Goal: Task Accomplishment & Management: Manage account settings

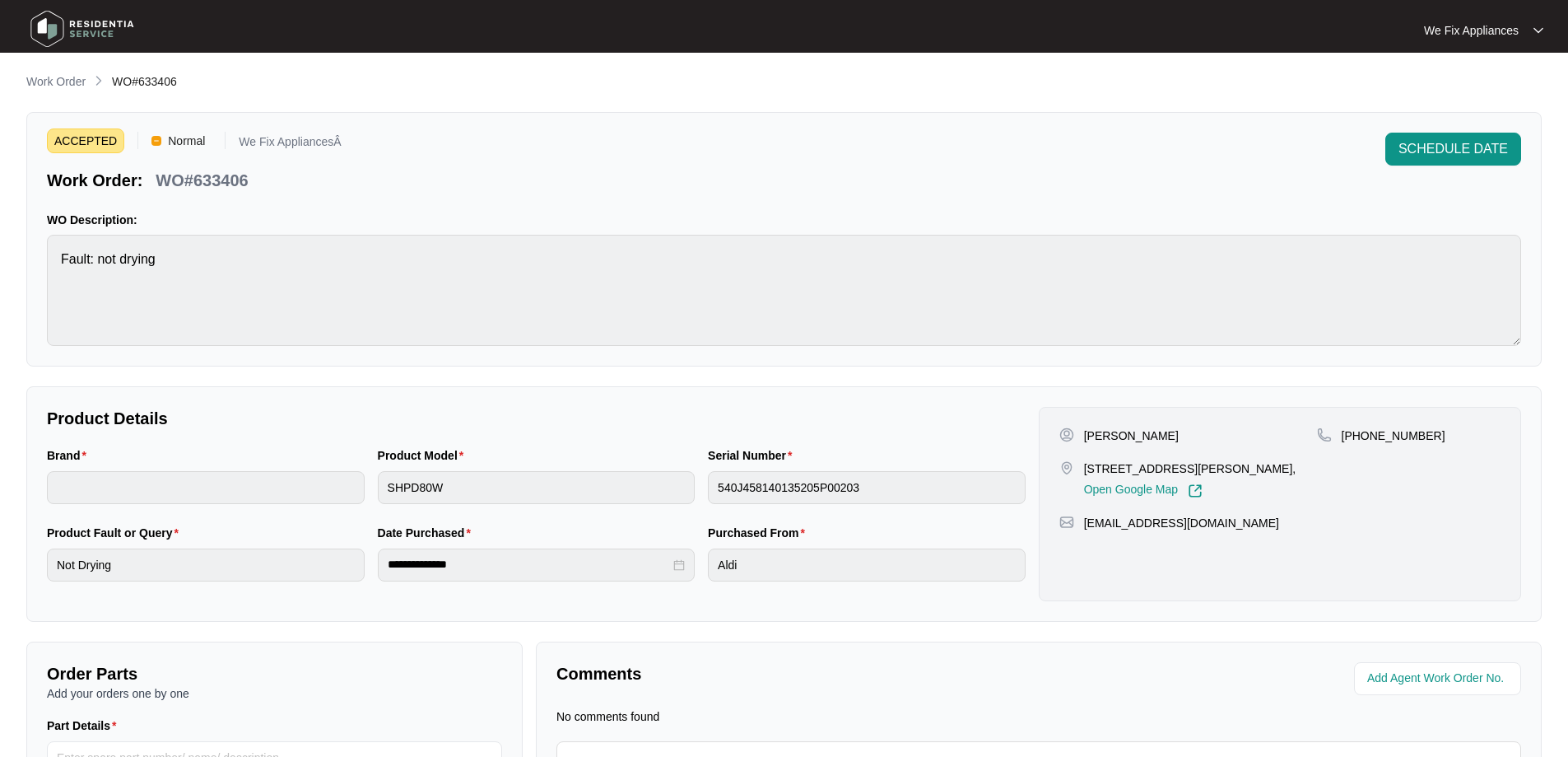
click at [69, 25] on img at bounding box center [82, 29] width 115 height 50
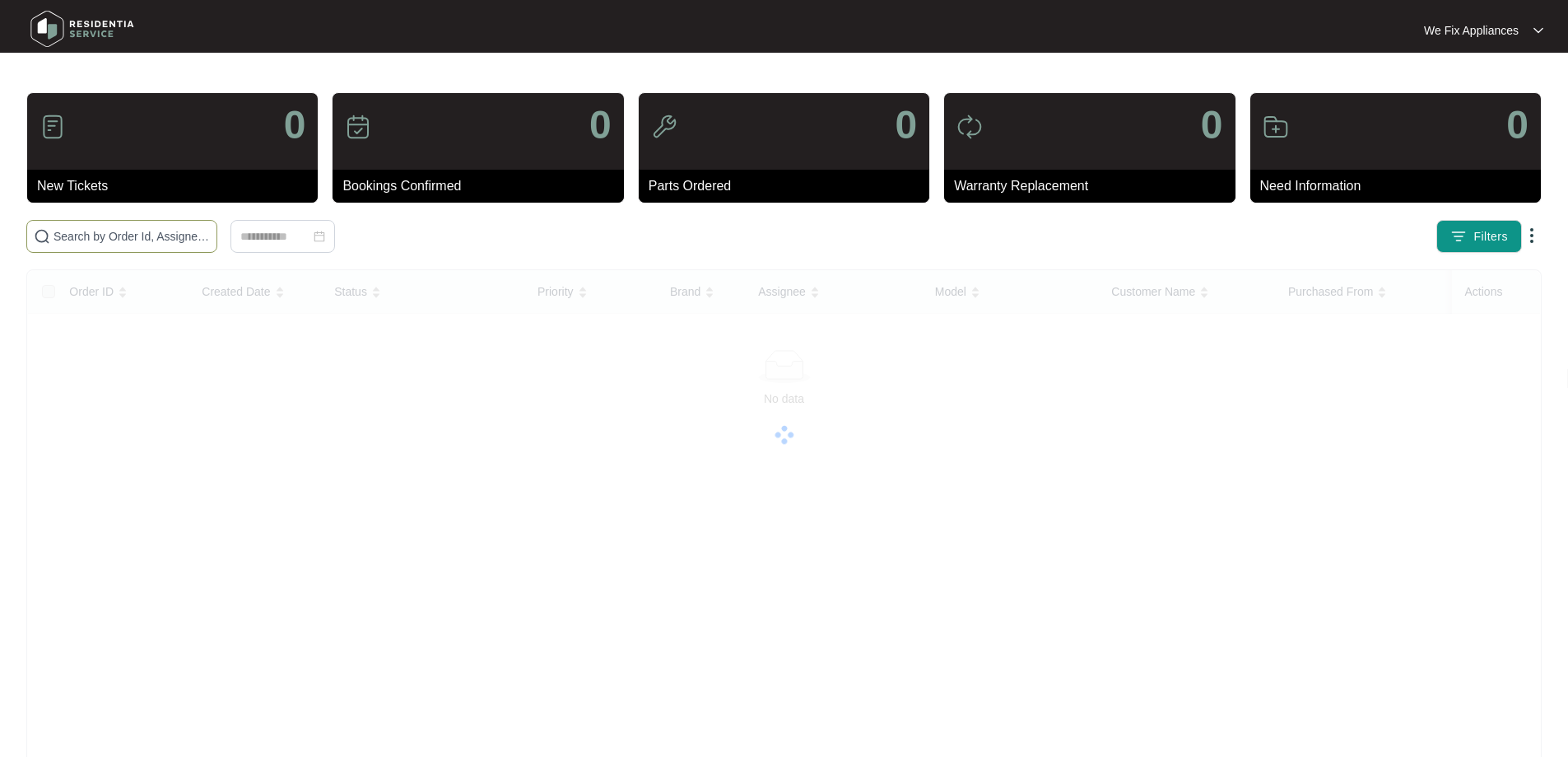
paste input "624095"
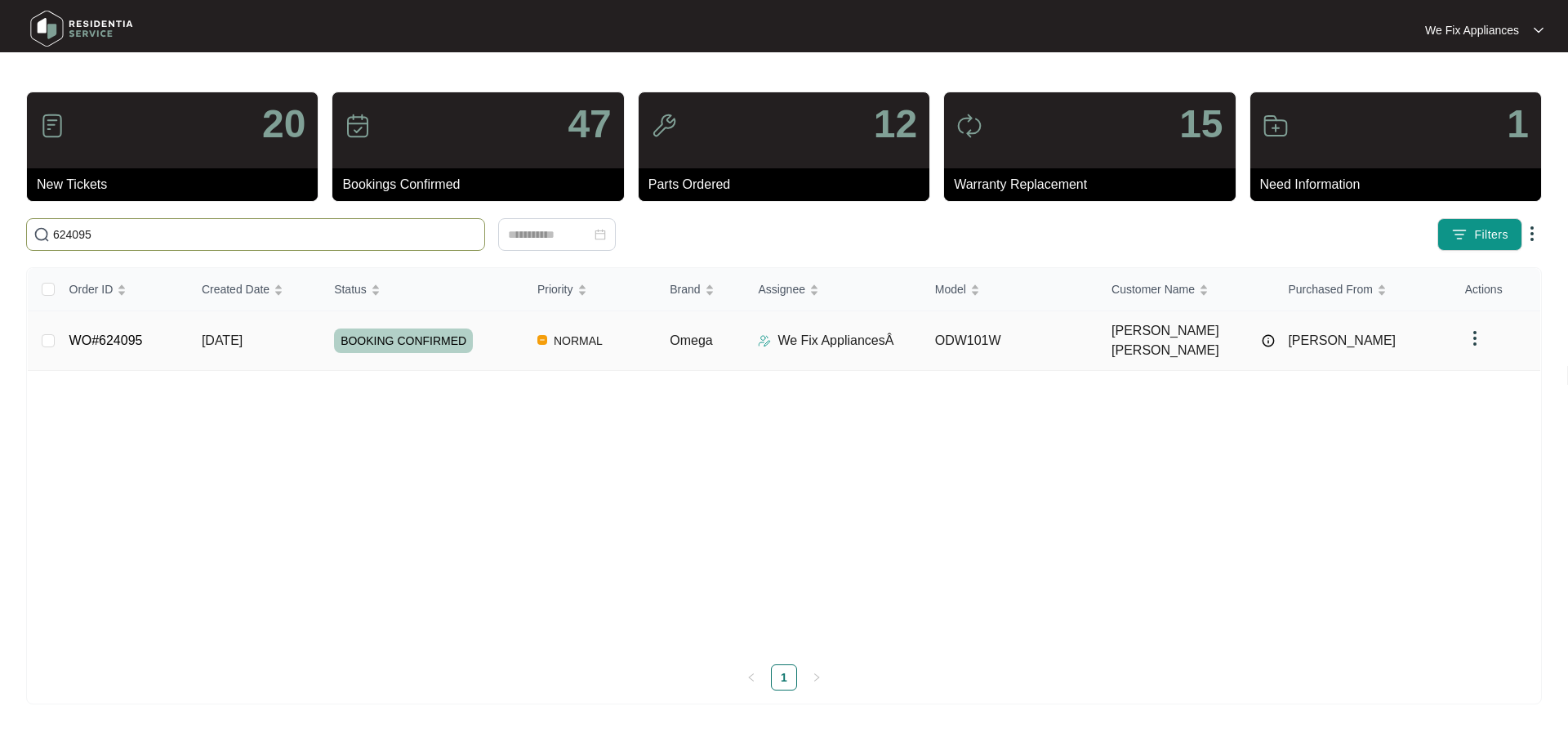
type input "624095"
click at [130, 333] on link "WO#624095" at bounding box center [107, 339] width 74 height 14
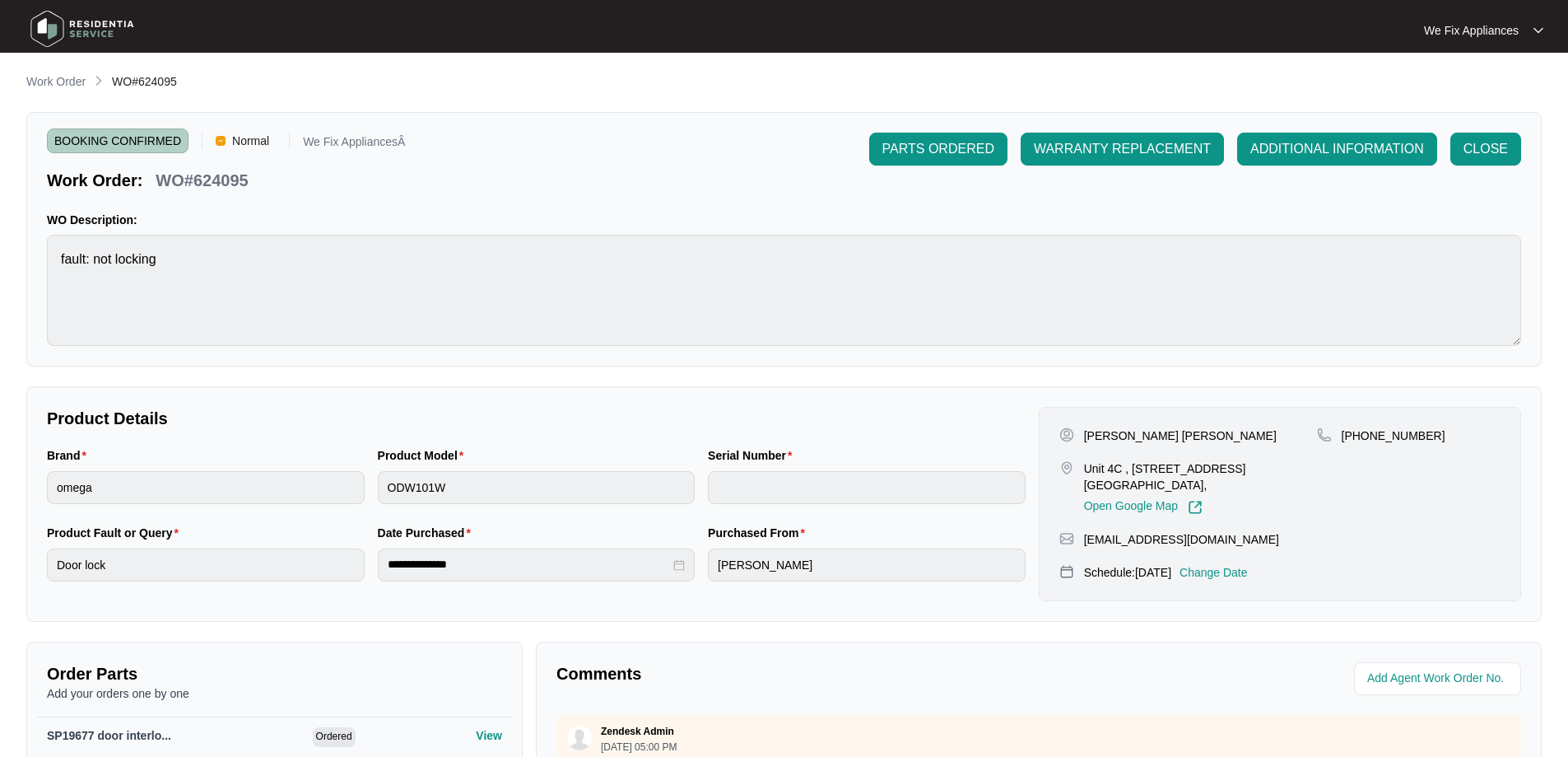
click at [1243, 573] on p "Change Date" at bounding box center [1214, 572] width 69 height 17
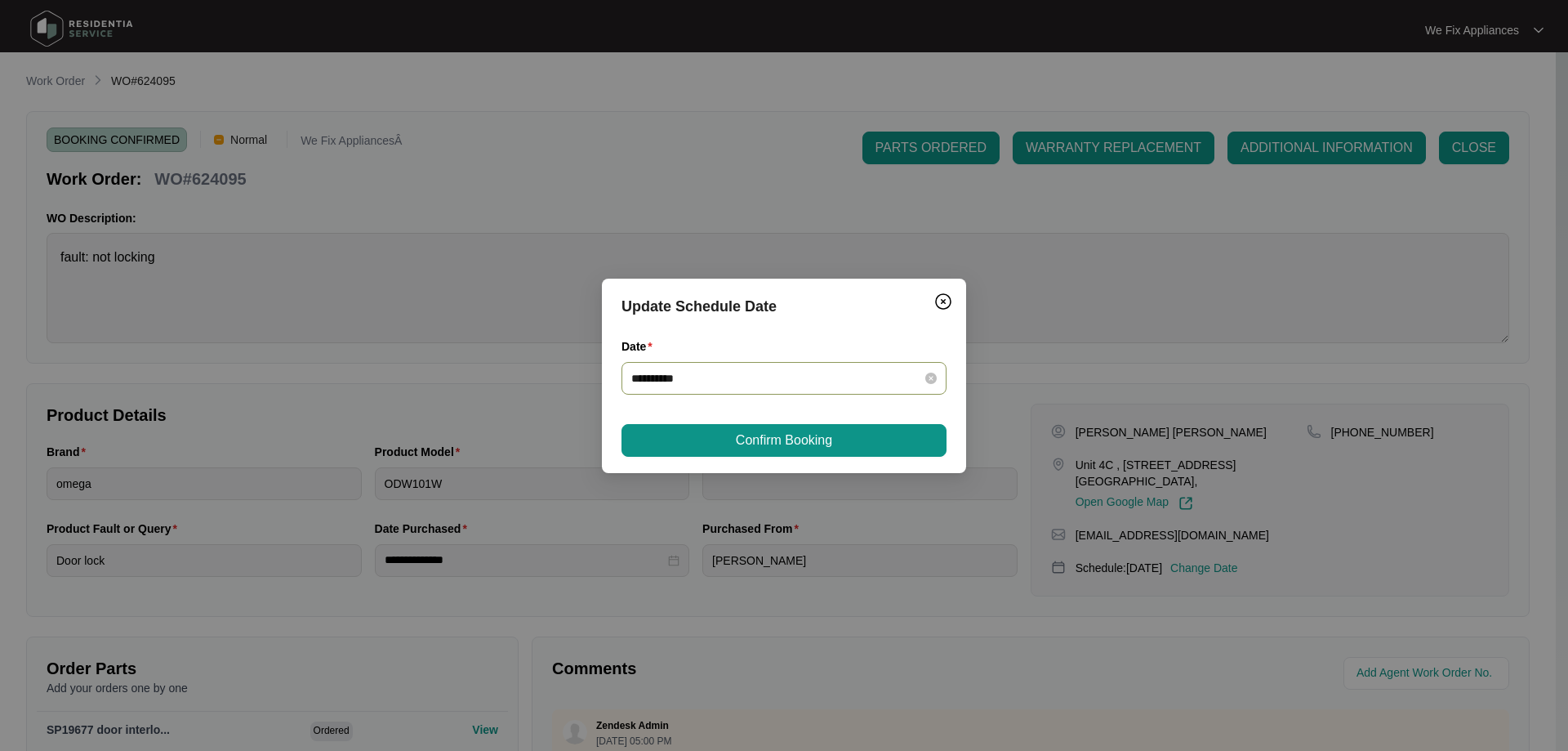
click at [748, 373] on input "**********" at bounding box center [774, 378] width 286 height 18
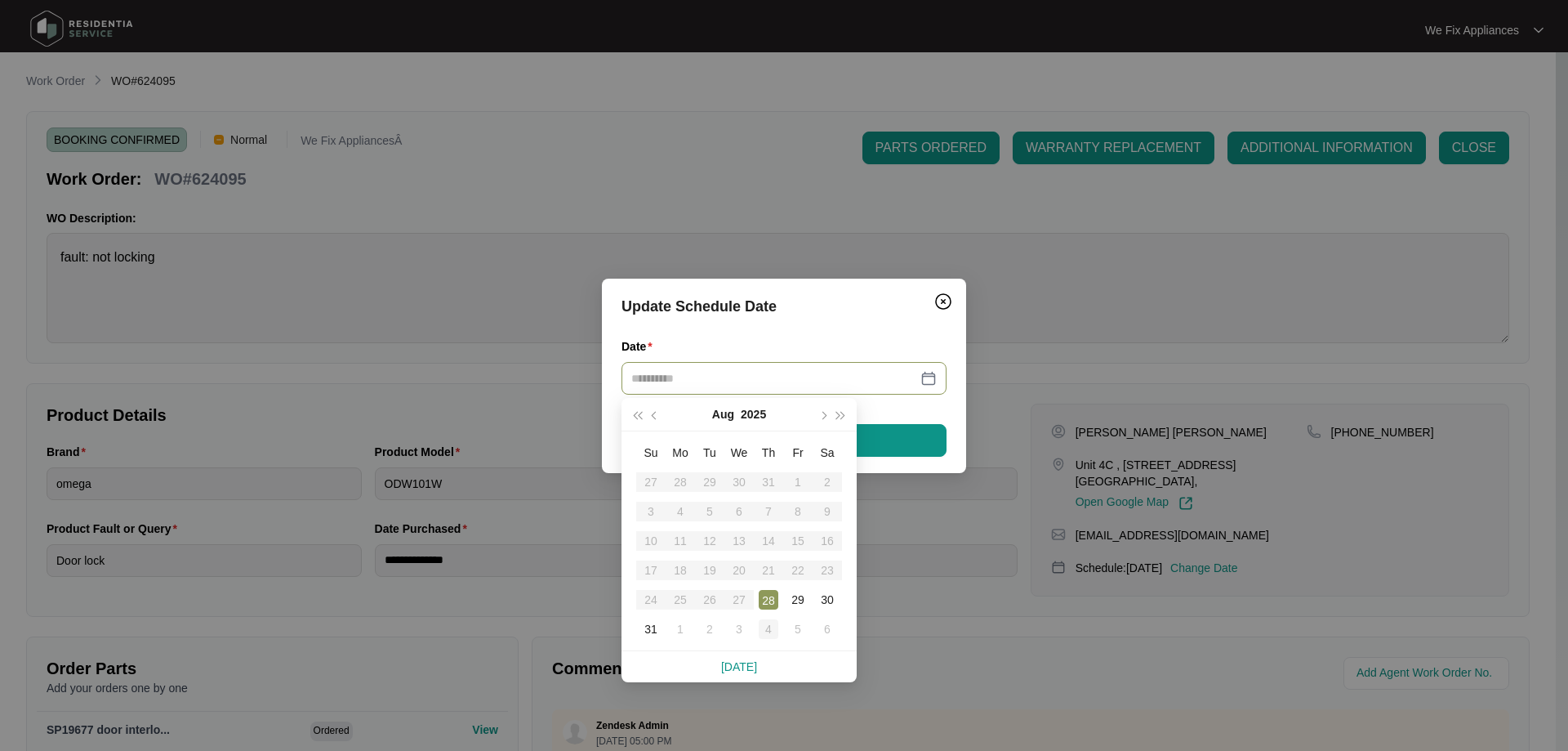
click at [764, 633] on div "4" at bounding box center [768, 629] width 20 height 20
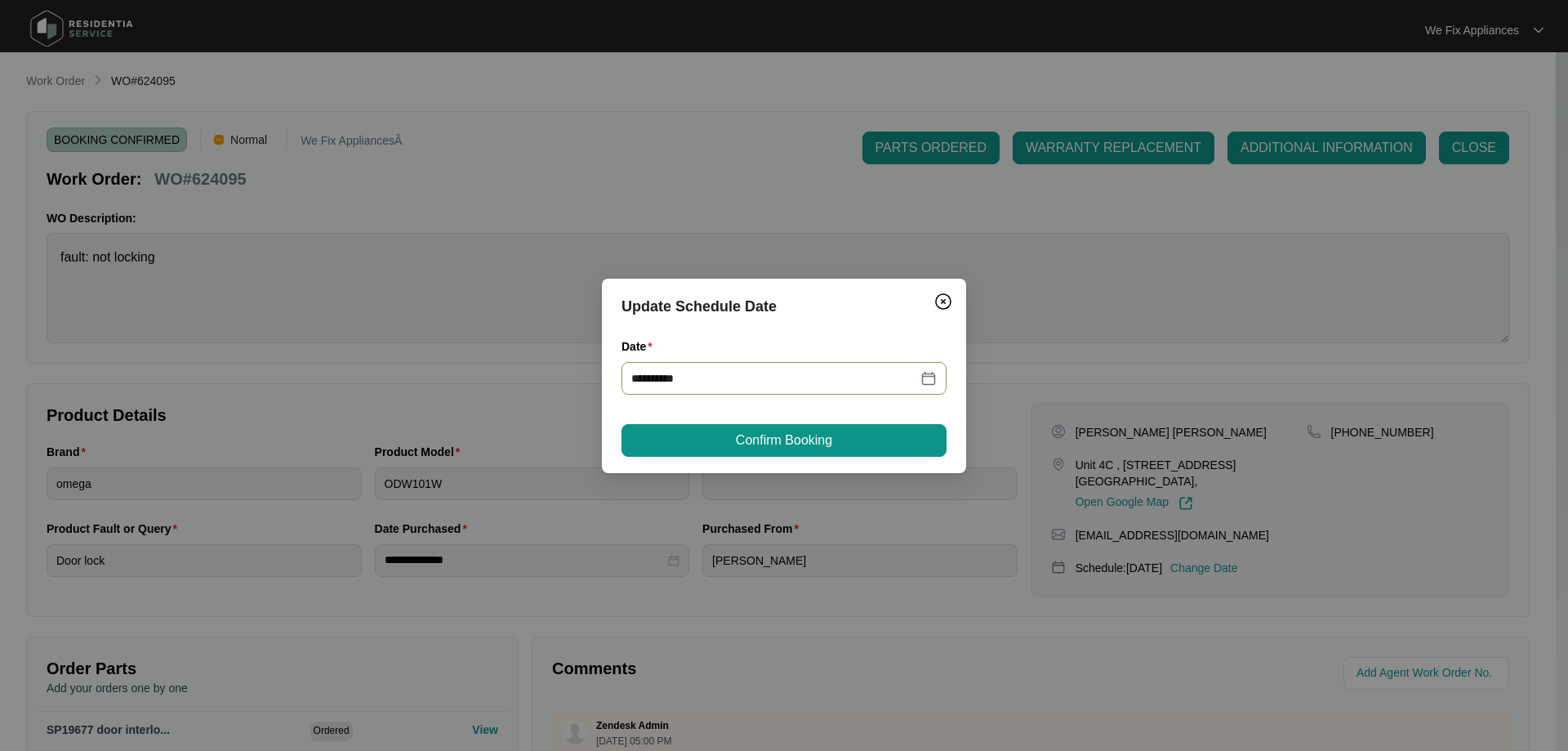
type input "**********"
click at [811, 439] on span "Confirm Booking" at bounding box center [784, 440] width 97 height 20
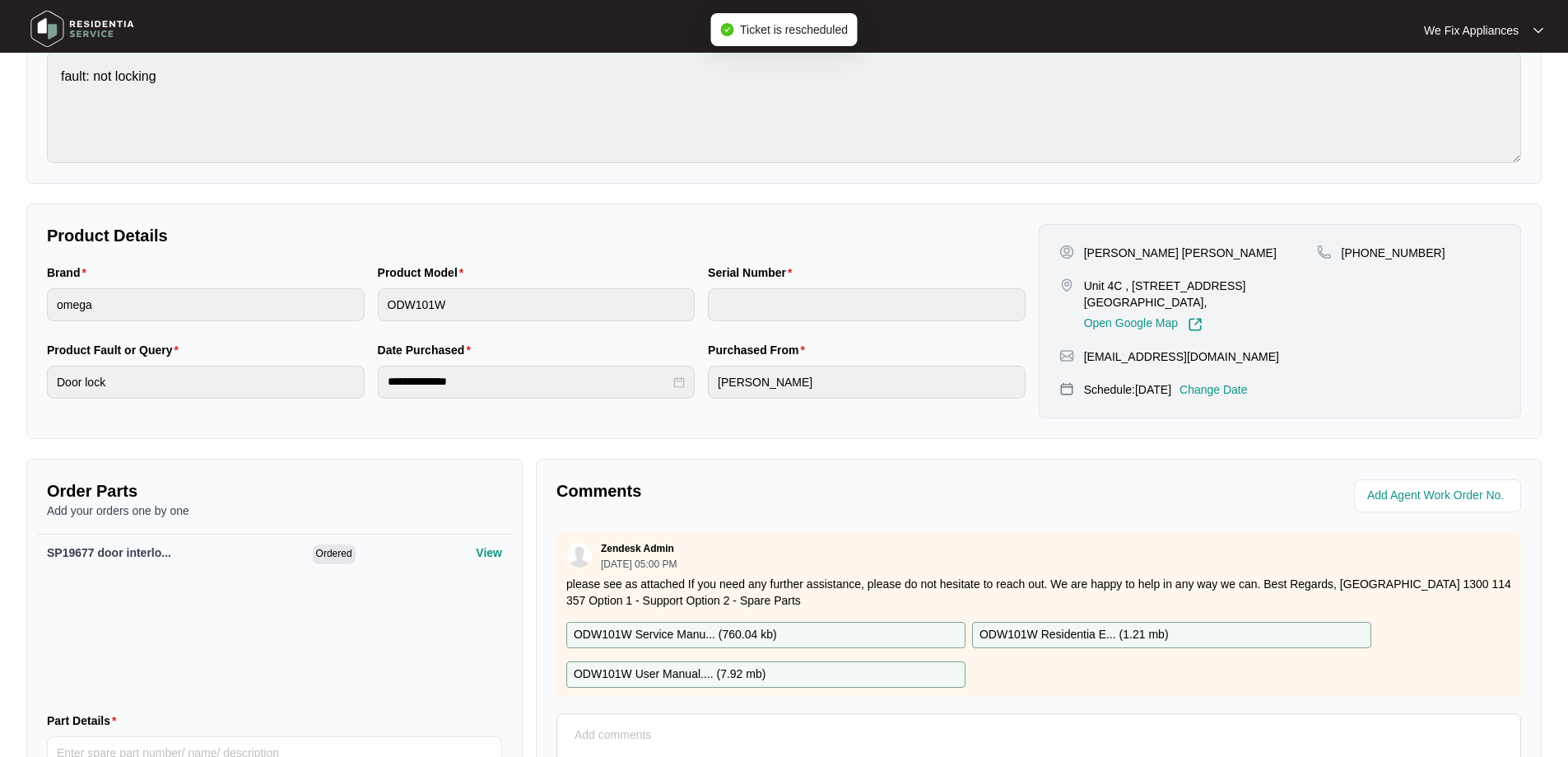
scroll to position [339, 0]
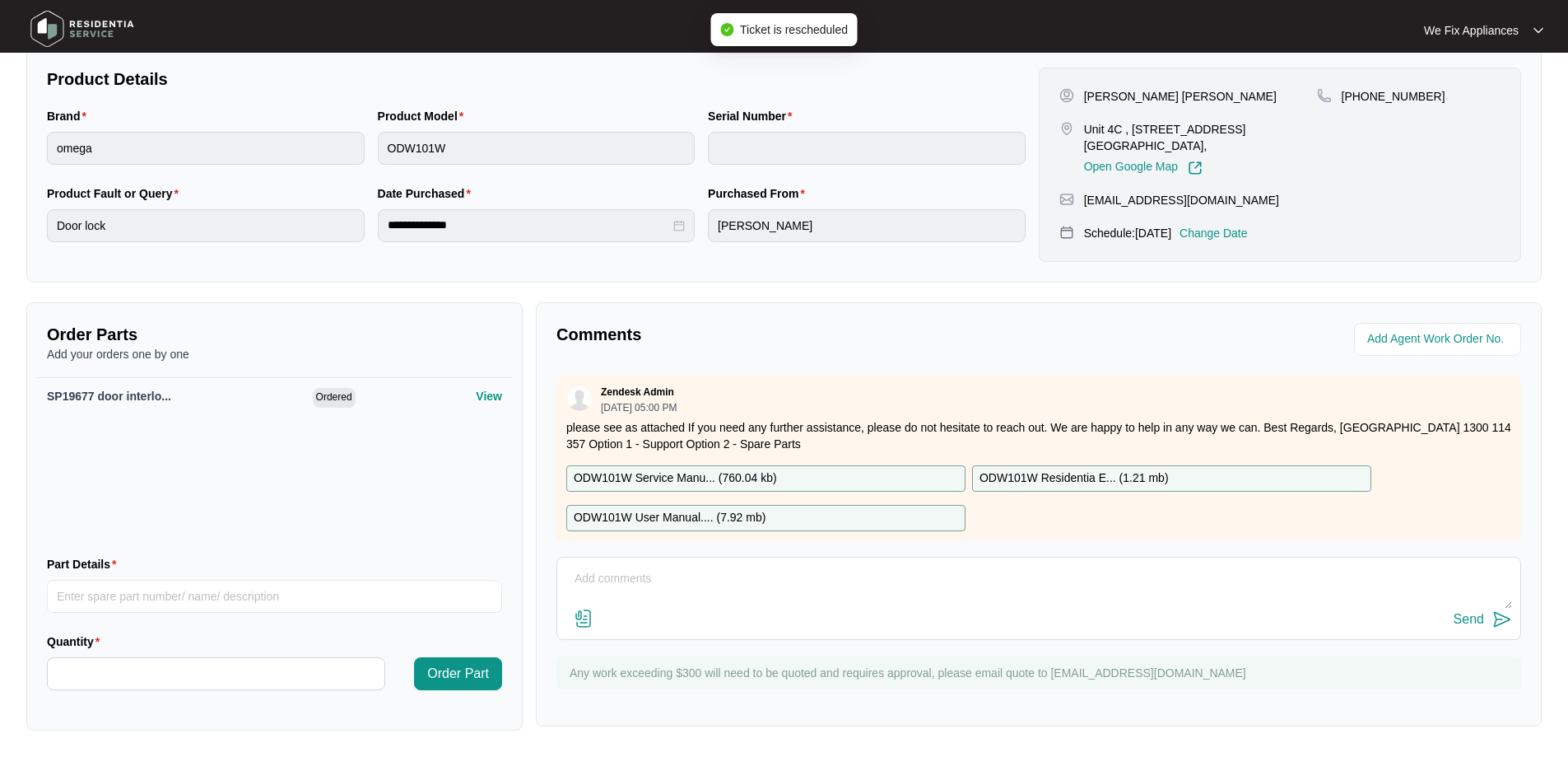
click at [733, 589] on textarea at bounding box center [1038, 587] width 947 height 43
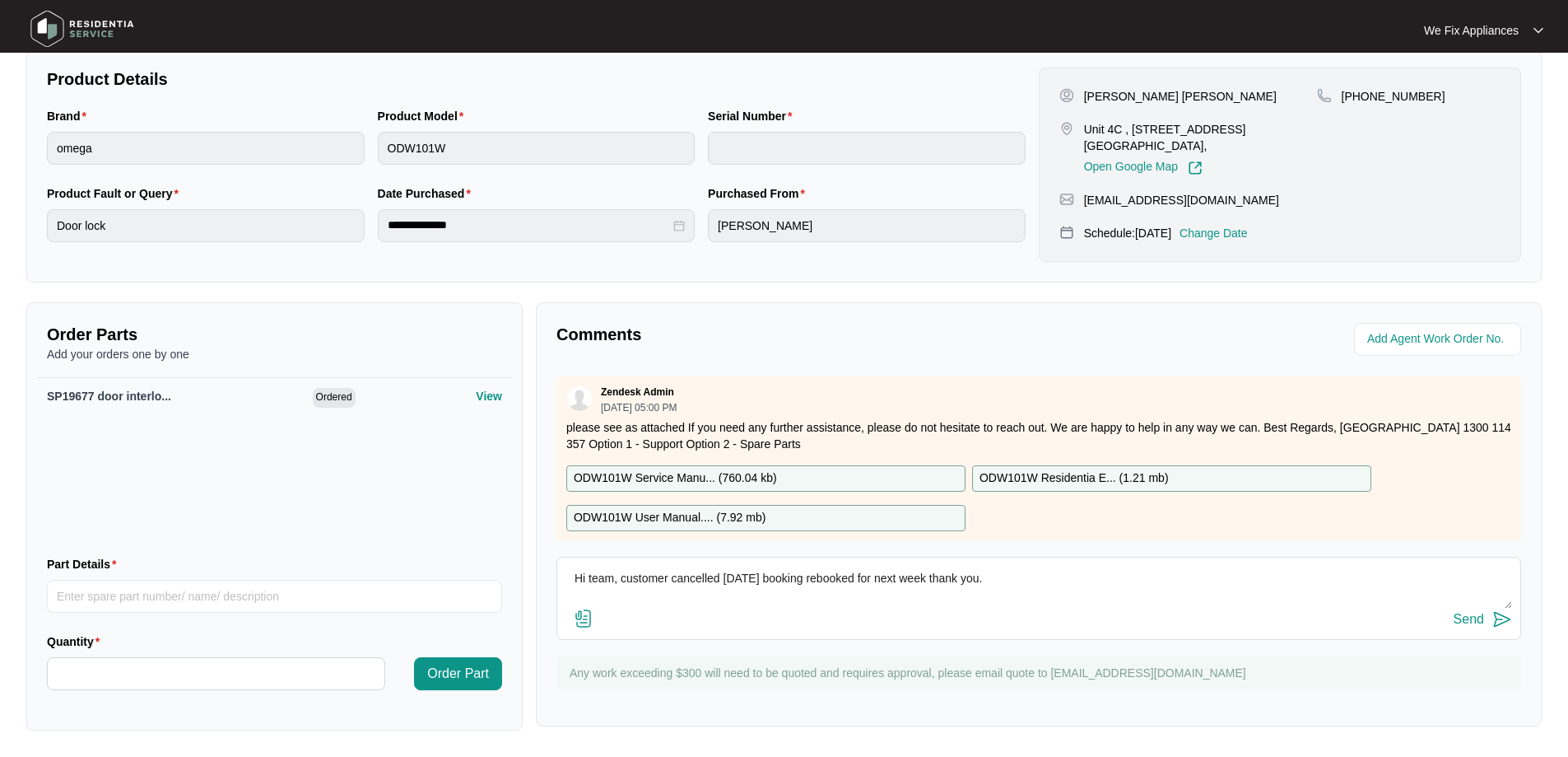
click at [621, 575] on textarea "Hi team, customer cancelled [DATE] booking rebooked for next week thank you." at bounding box center [1038, 587] width 947 height 43
type textarea "Hi team, just fyi - customer cancelled [DATE] booking rebooked for next week th…"
click at [1471, 622] on div "Send" at bounding box center [1468, 619] width 31 height 15
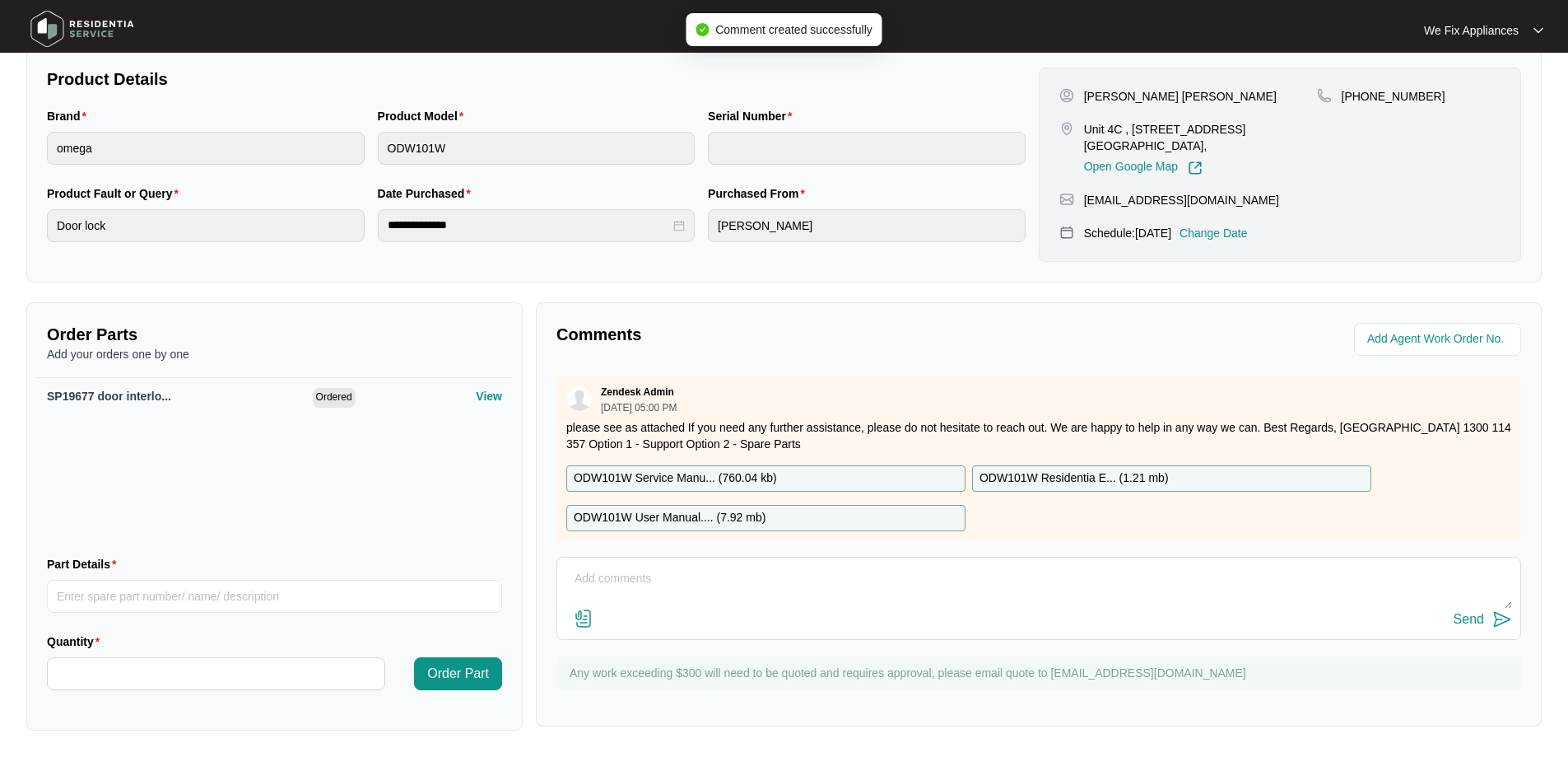
click at [111, 26] on img at bounding box center [82, 29] width 115 height 50
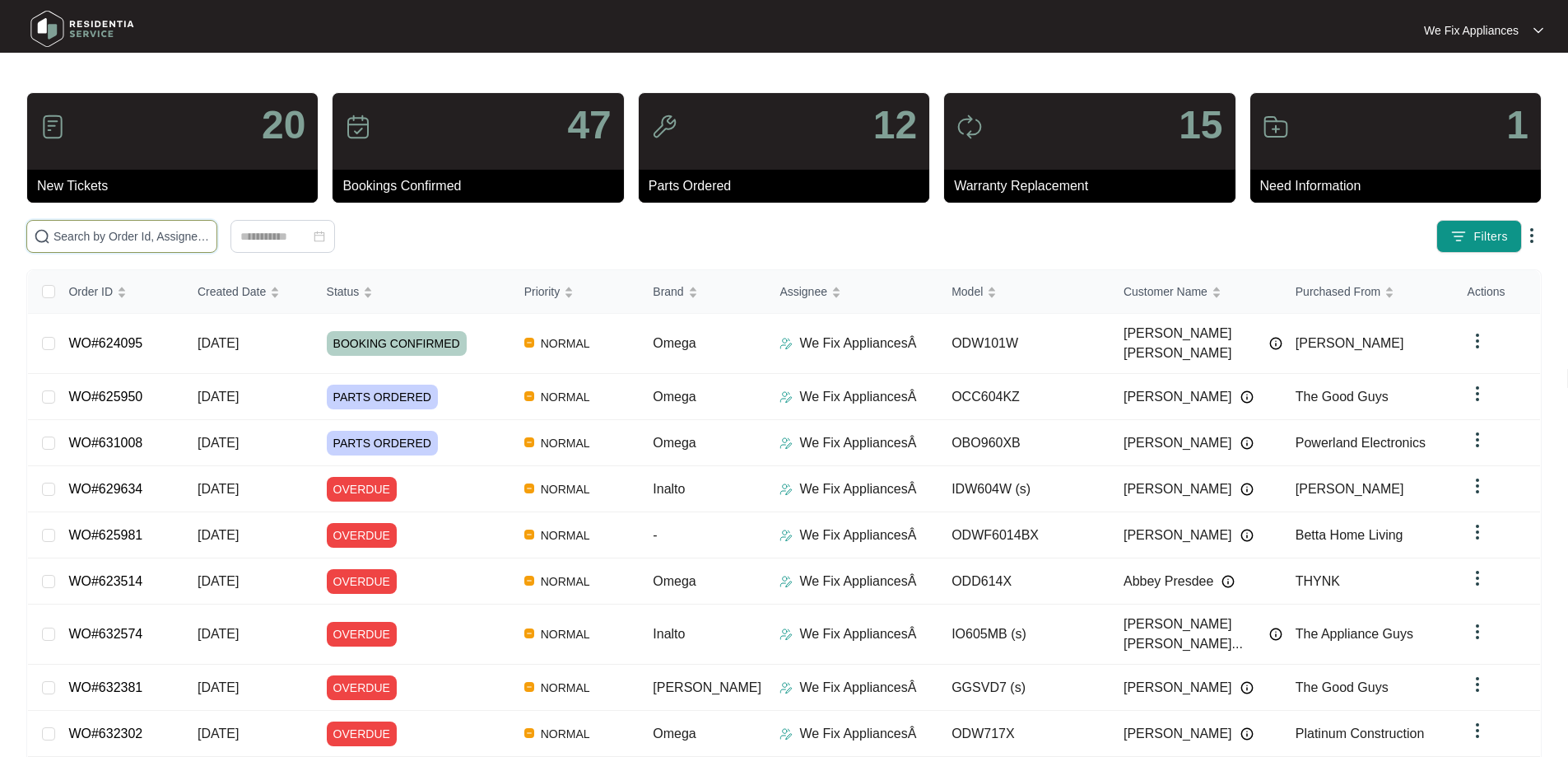
drag, startPoint x: 176, startPoint y: 242, endPoint x: 132, endPoint y: 243, distance: 44.0
paste input "629042"
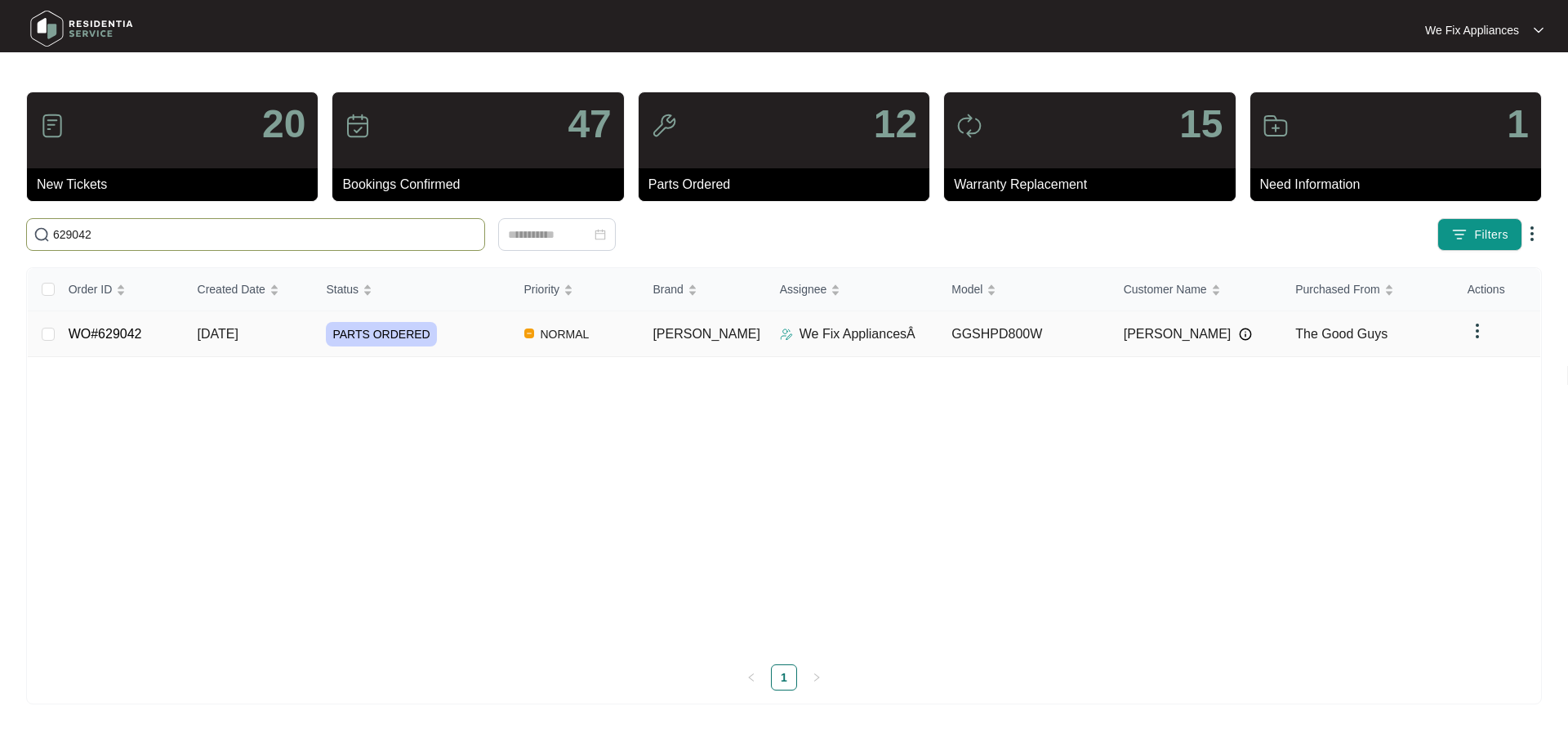
type input "629042"
click at [116, 334] on link "WO#629042" at bounding box center [106, 333] width 74 height 14
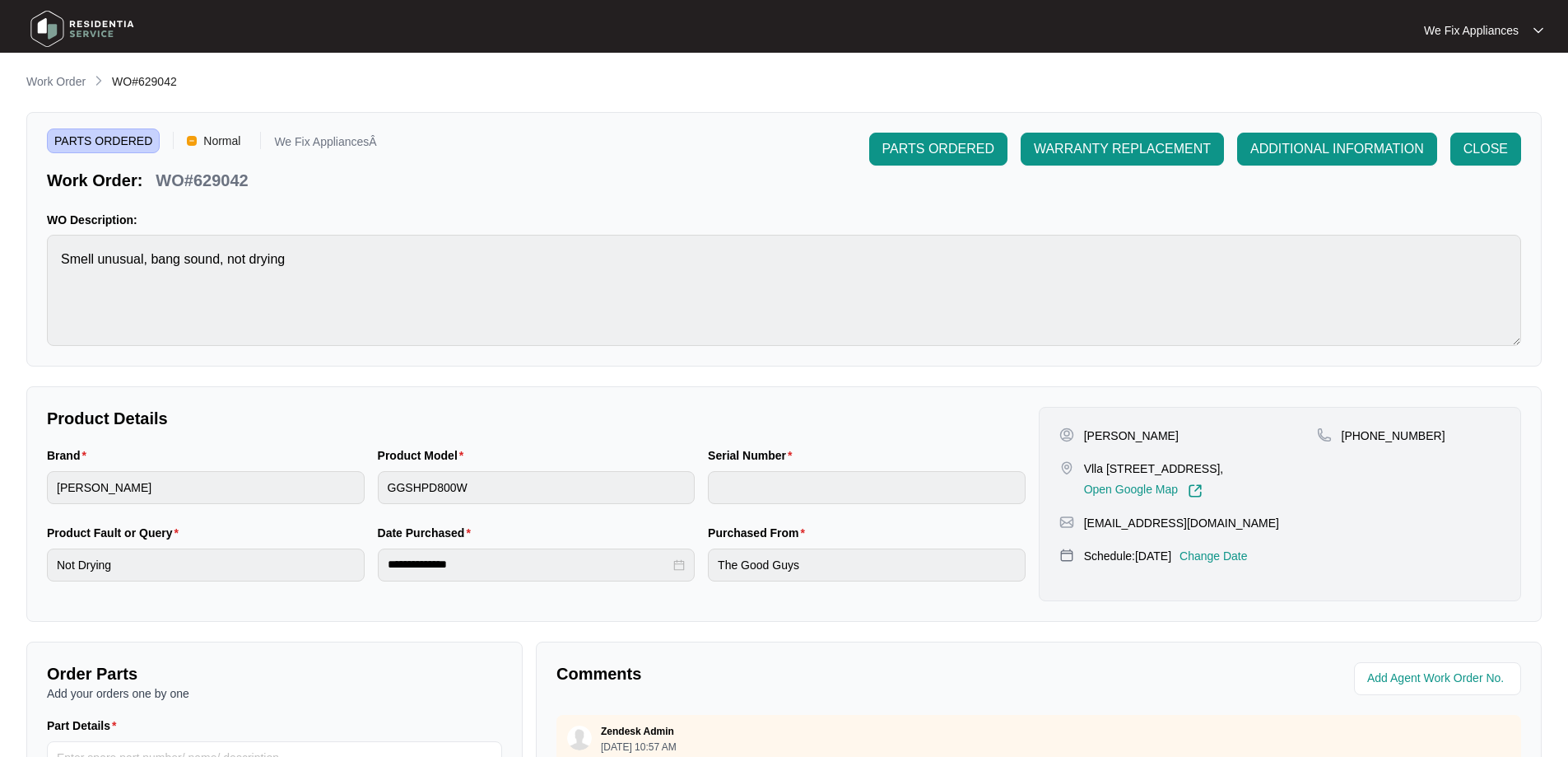
click at [1235, 555] on p "Change Date" at bounding box center [1214, 555] width 69 height 17
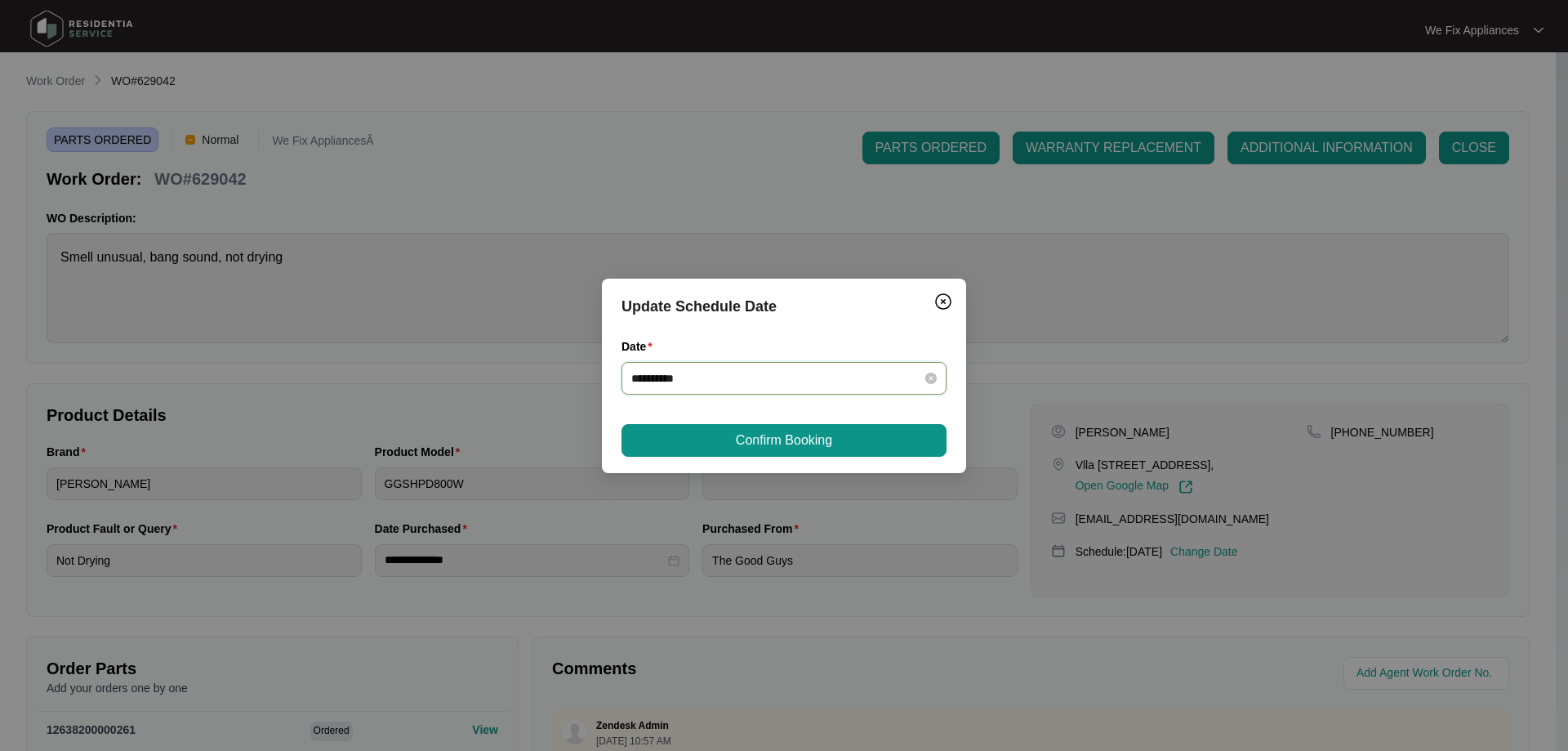
click at [813, 376] on input "**********" at bounding box center [774, 378] width 286 height 18
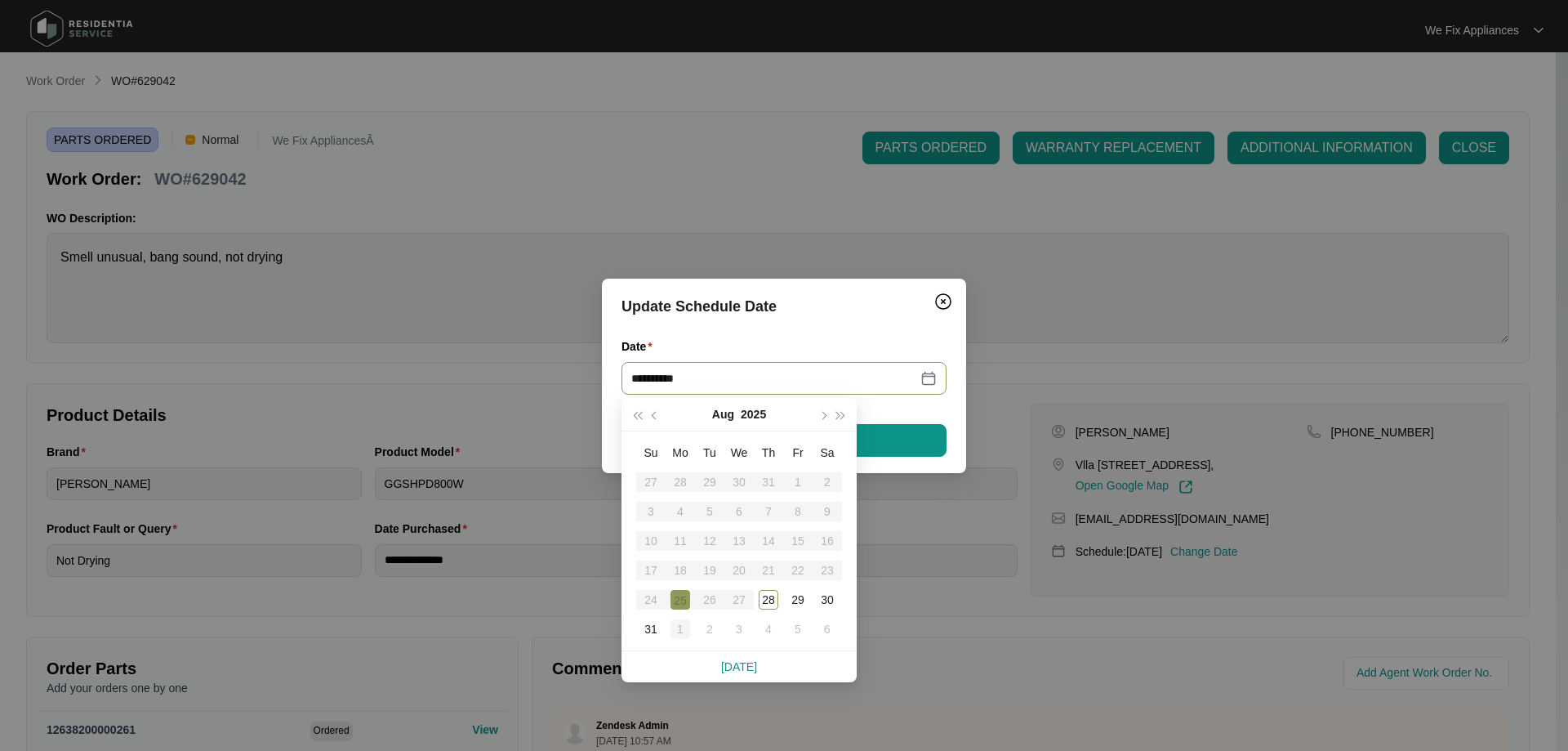
type input "**********"
click at [679, 636] on div "1" at bounding box center [680, 629] width 20 height 20
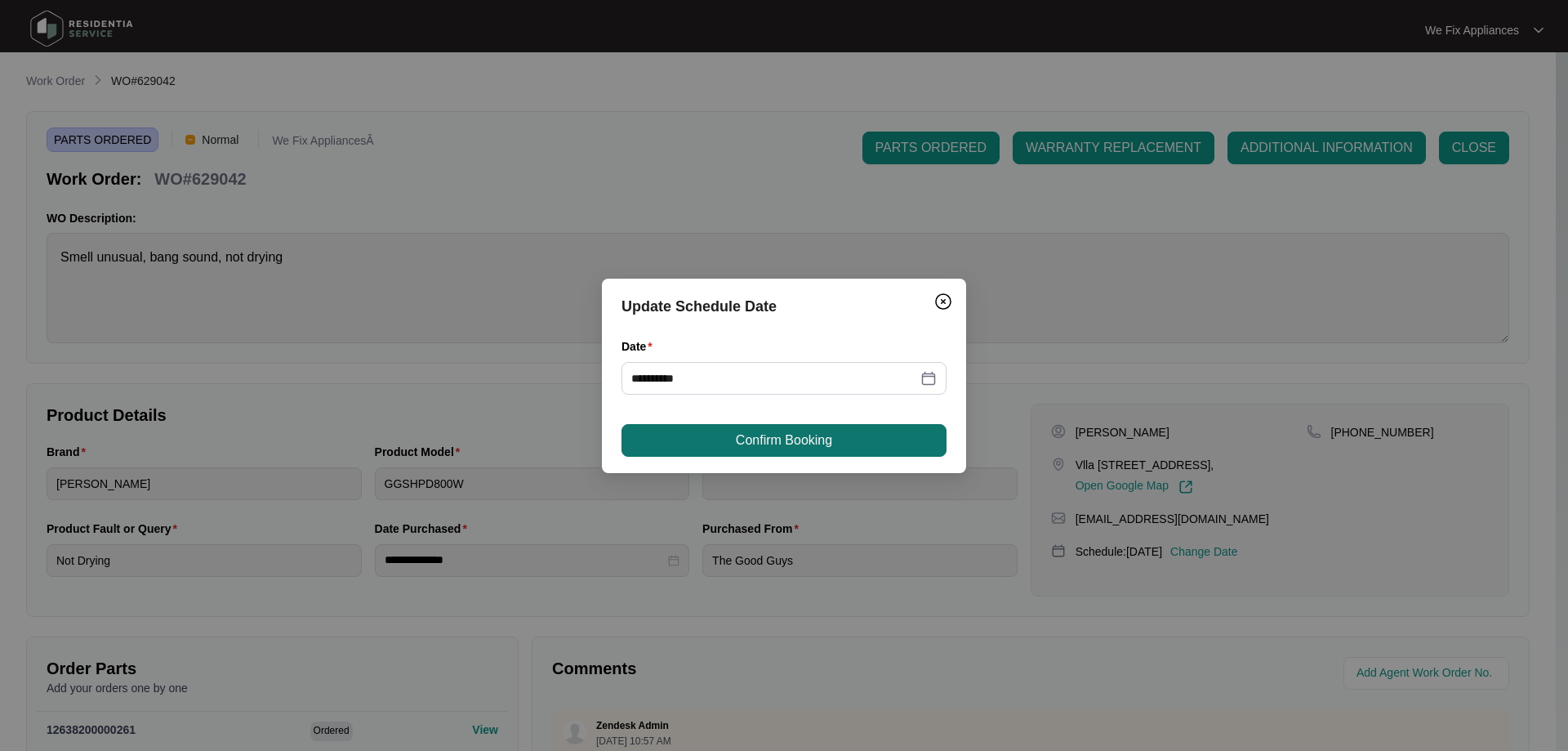
click at [816, 439] on span "Confirm Booking" at bounding box center [784, 440] width 97 height 20
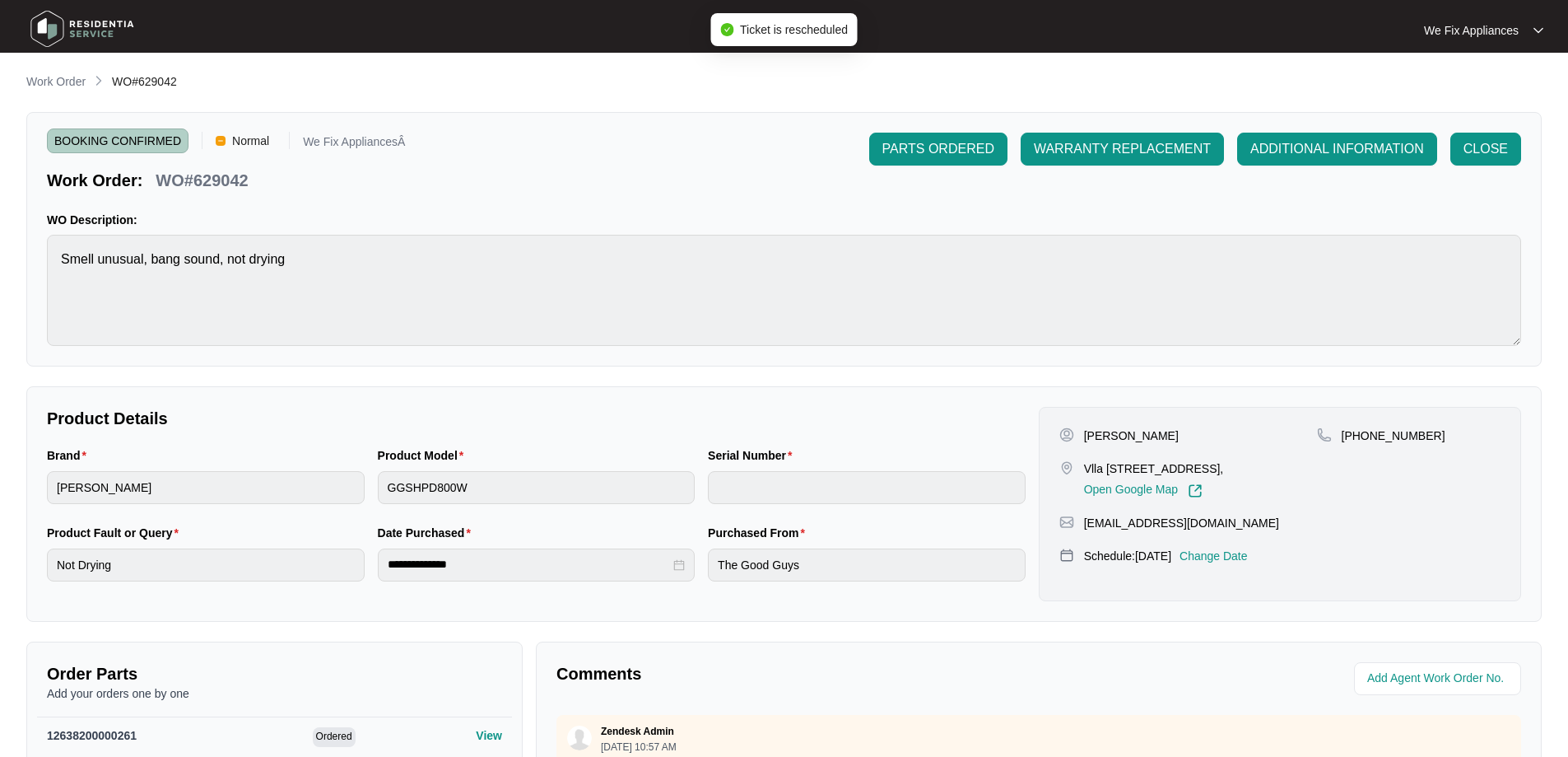
click at [116, 37] on img at bounding box center [82, 29] width 115 height 50
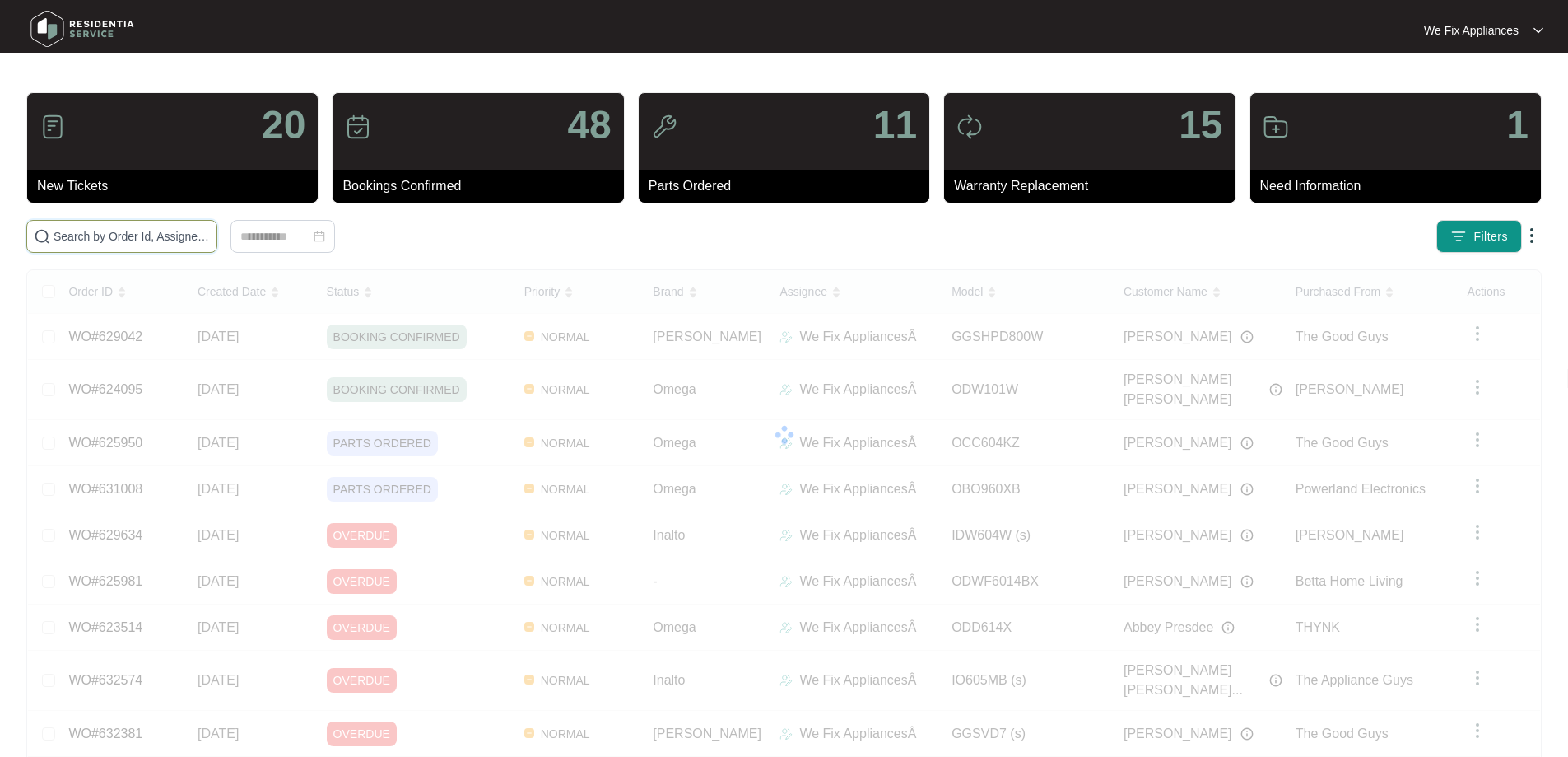
drag, startPoint x: 144, startPoint y: 216, endPoint x: 94, endPoint y: 236, distance: 53.9
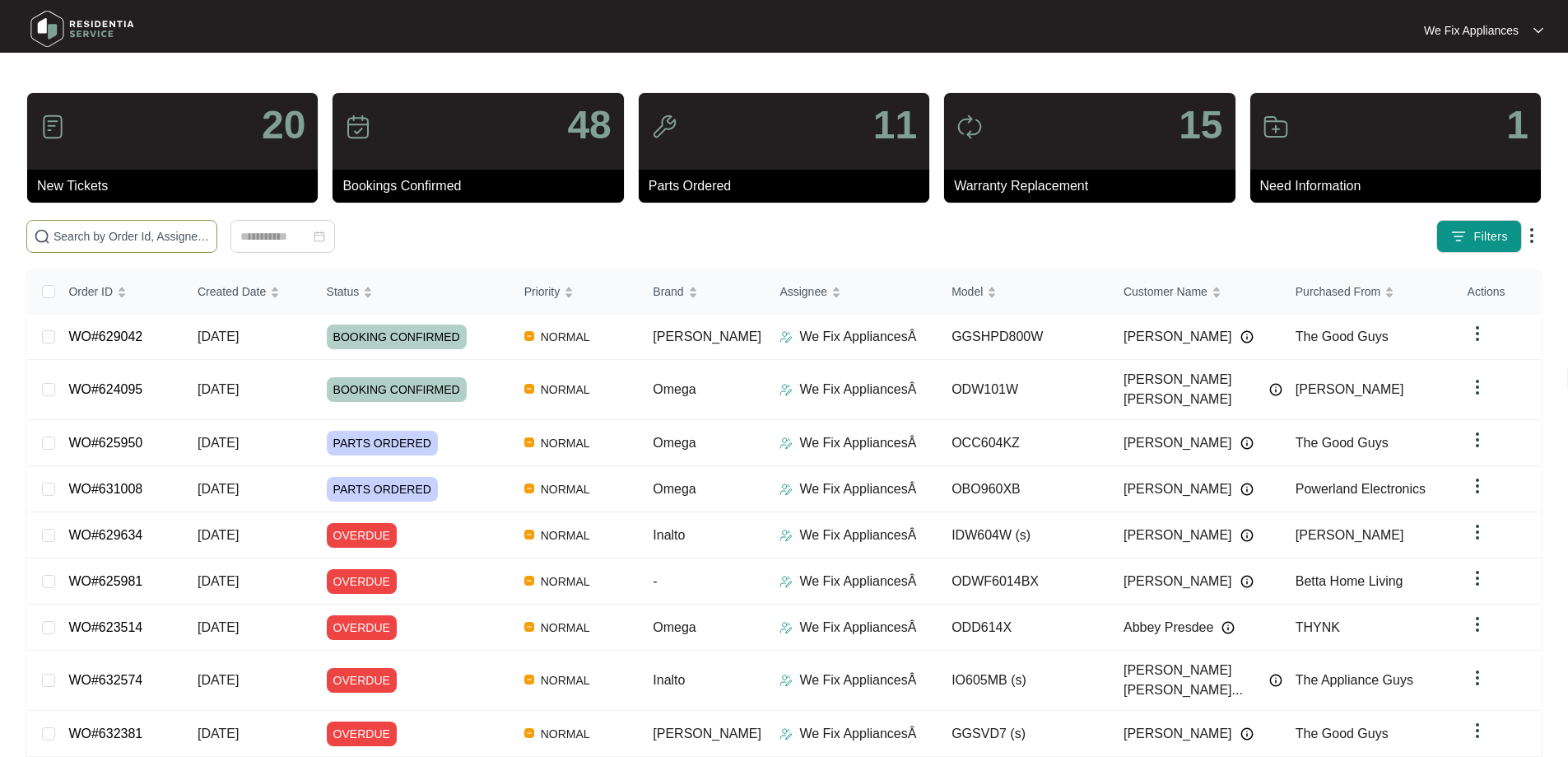
paste input "632574"
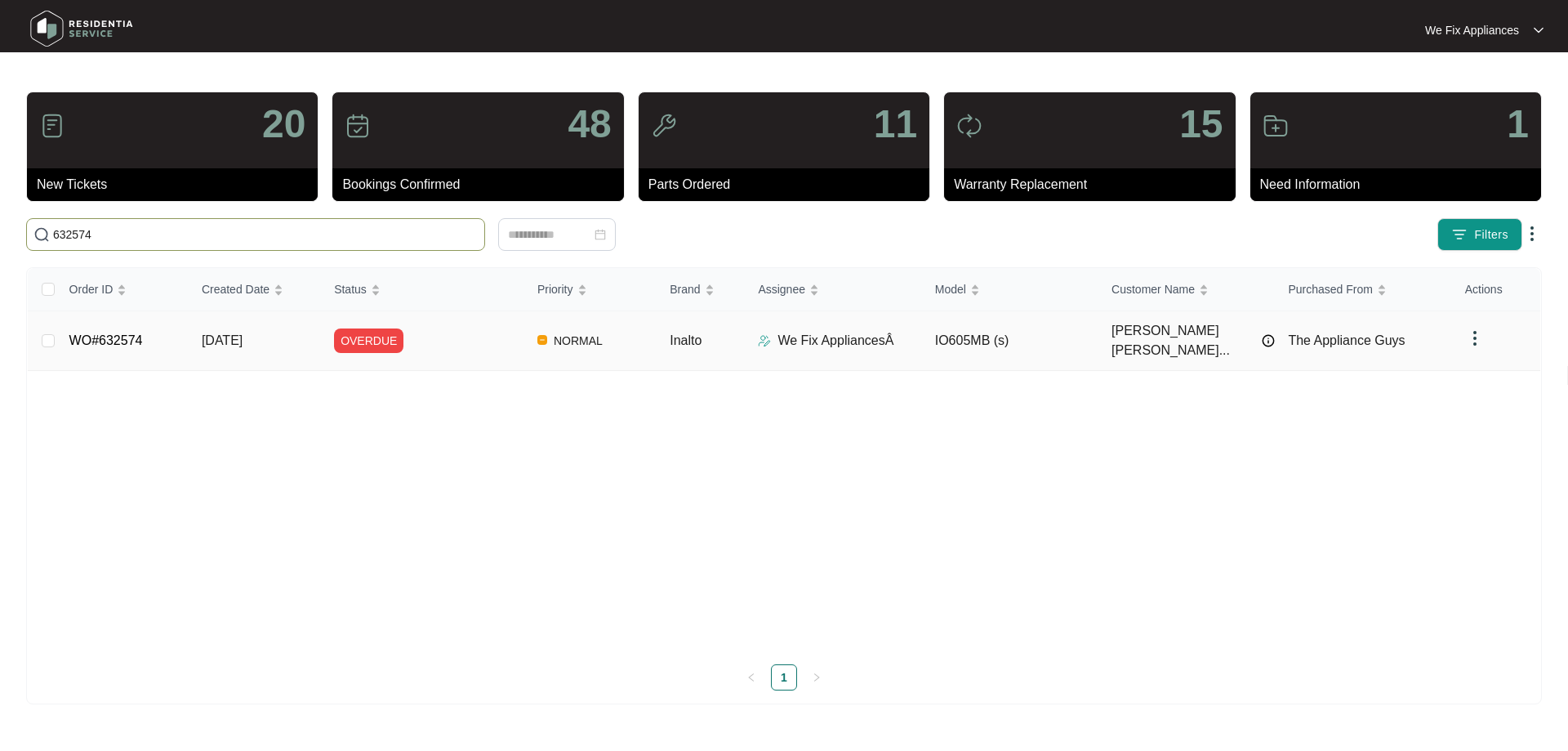
type input "632574"
click at [95, 333] on link "WO#632574" at bounding box center [107, 339] width 74 height 14
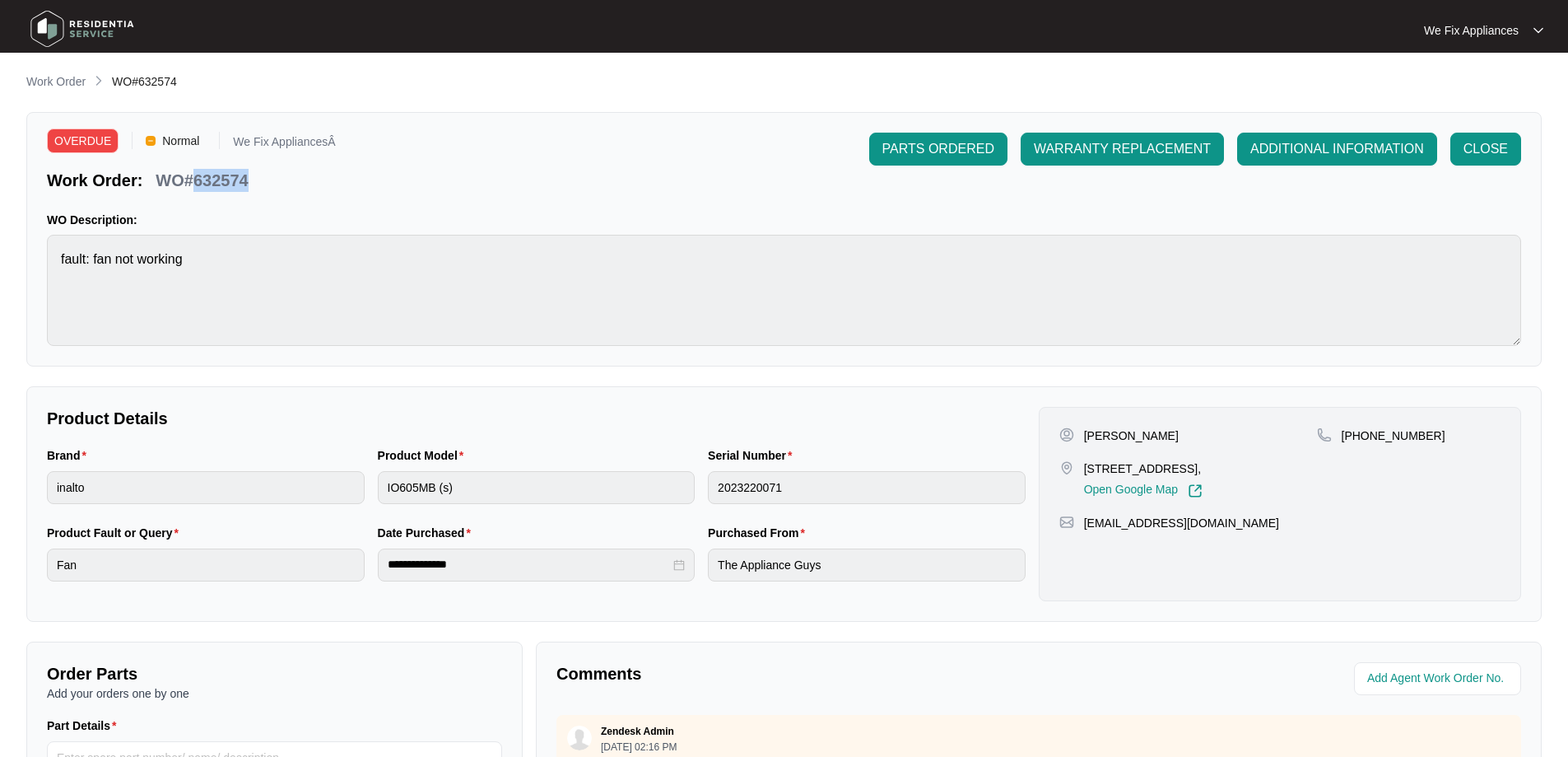
drag, startPoint x: 247, startPoint y: 185, endPoint x: 189, endPoint y: 185, distance: 58.0
click at [189, 185] on div "WO#632574" at bounding box center [202, 177] width 106 height 29
copy p "632574"
click at [83, 23] on img at bounding box center [82, 29] width 115 height 50
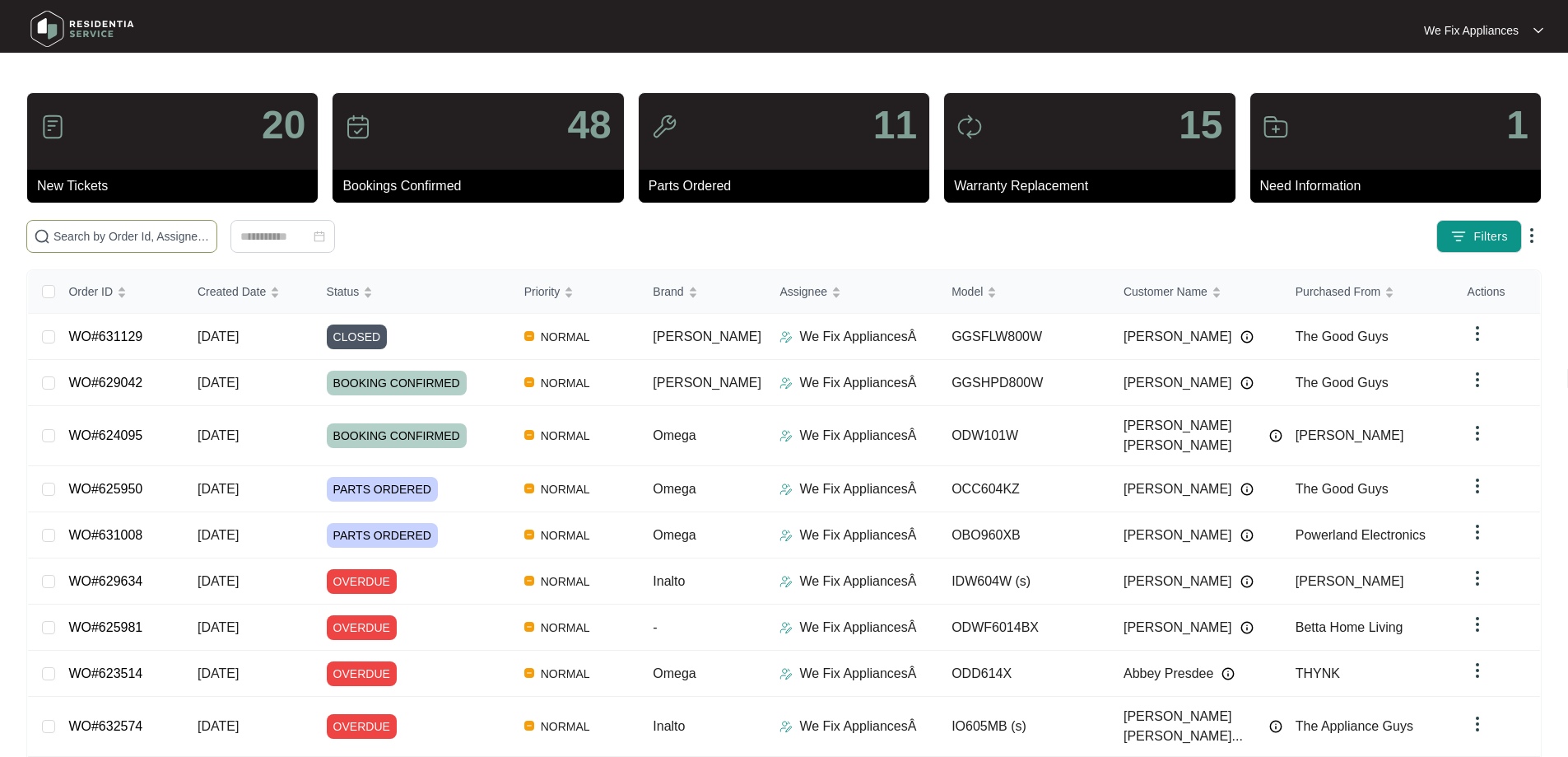
paste input "629005"
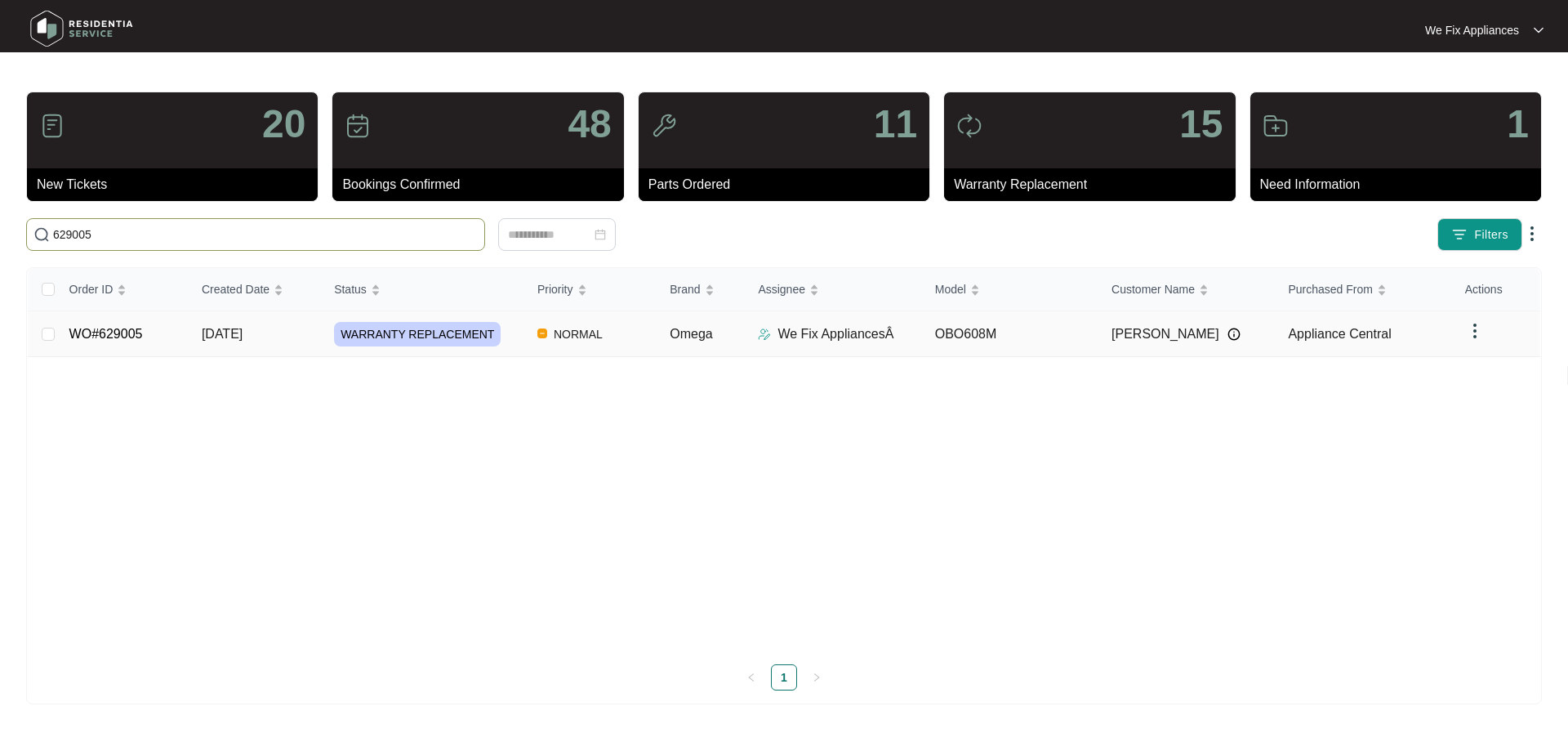
type input "629005"
click at [112, 331] on link "WO#629005" at bounding box center [107, 333] width 74 height 14
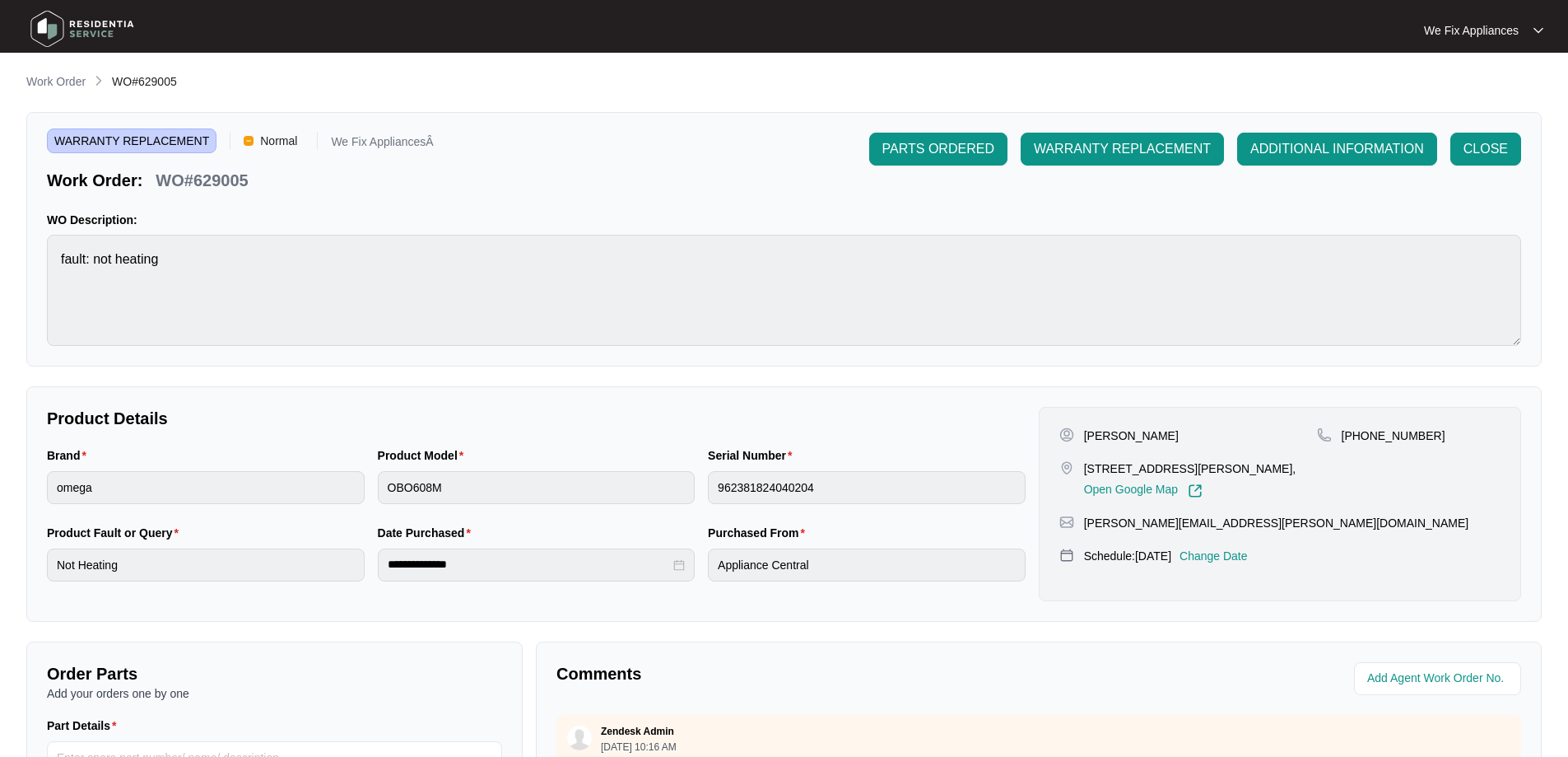
click at [1247, 564] on p "Change Date" at bounding box center [1214, 555] width 69 height 17
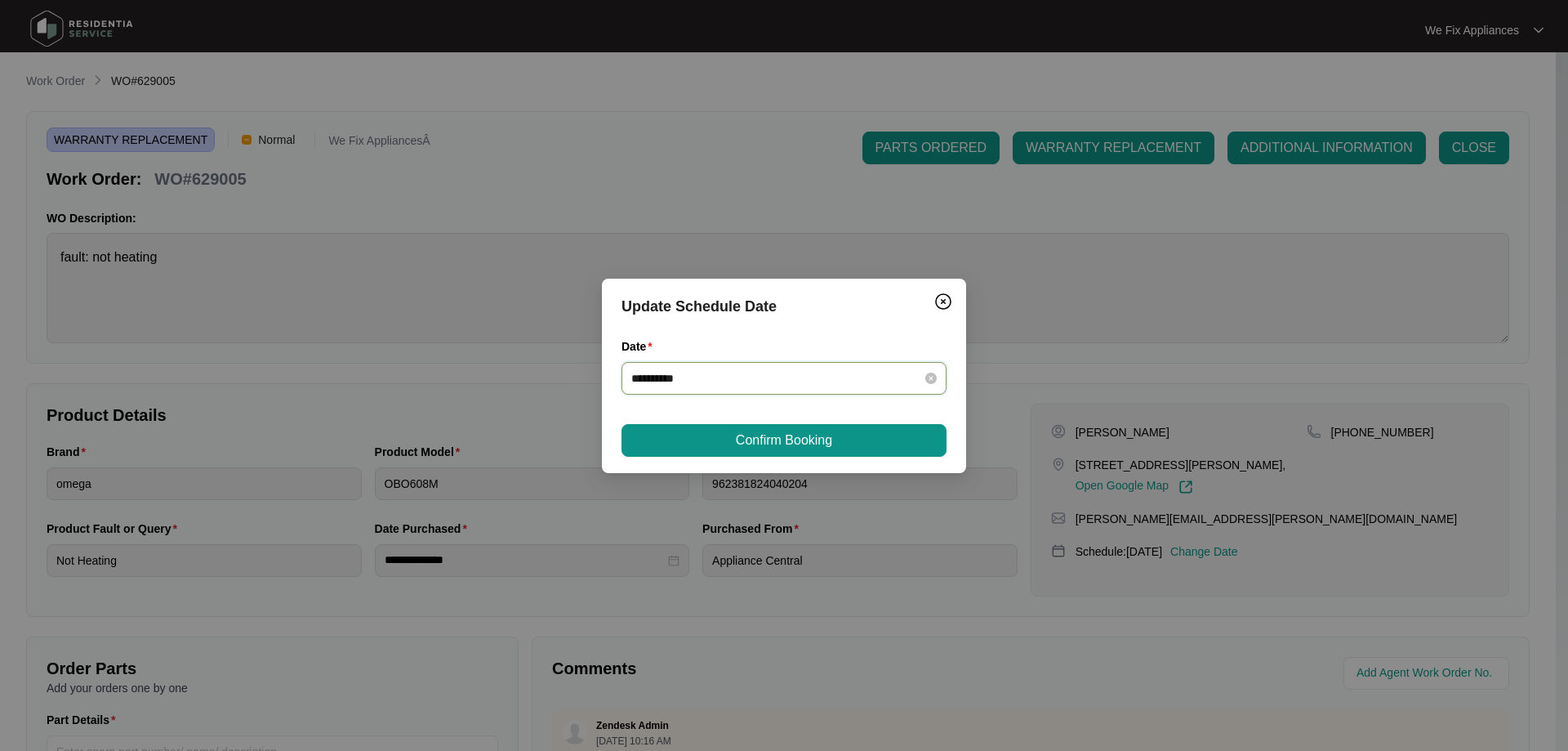
click at [790, 381] on input "**********" at bounding box center [774, 378] width 286 height 18
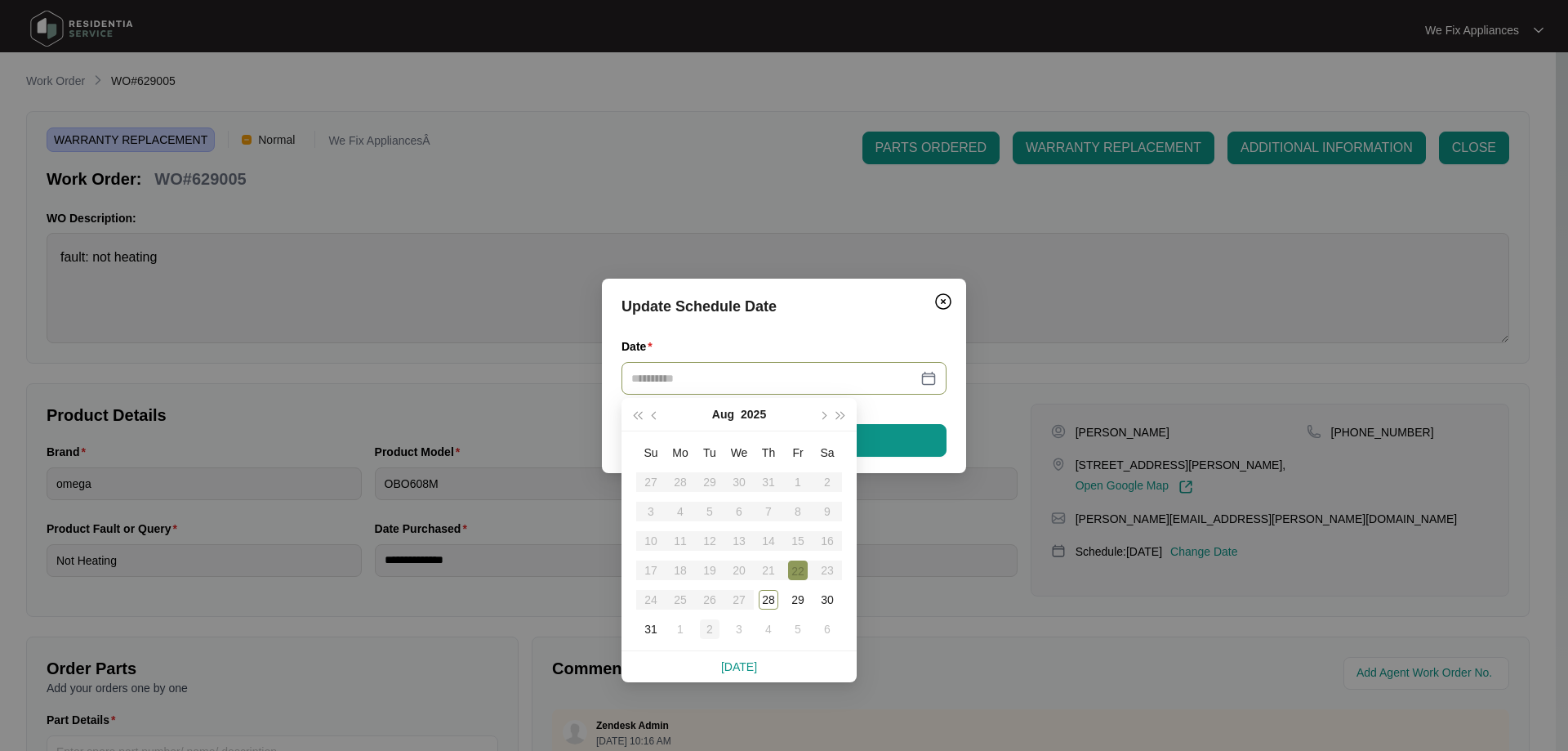
click at [706, 630] on div "2" at bounding box center [710, 629] width 20 height 20
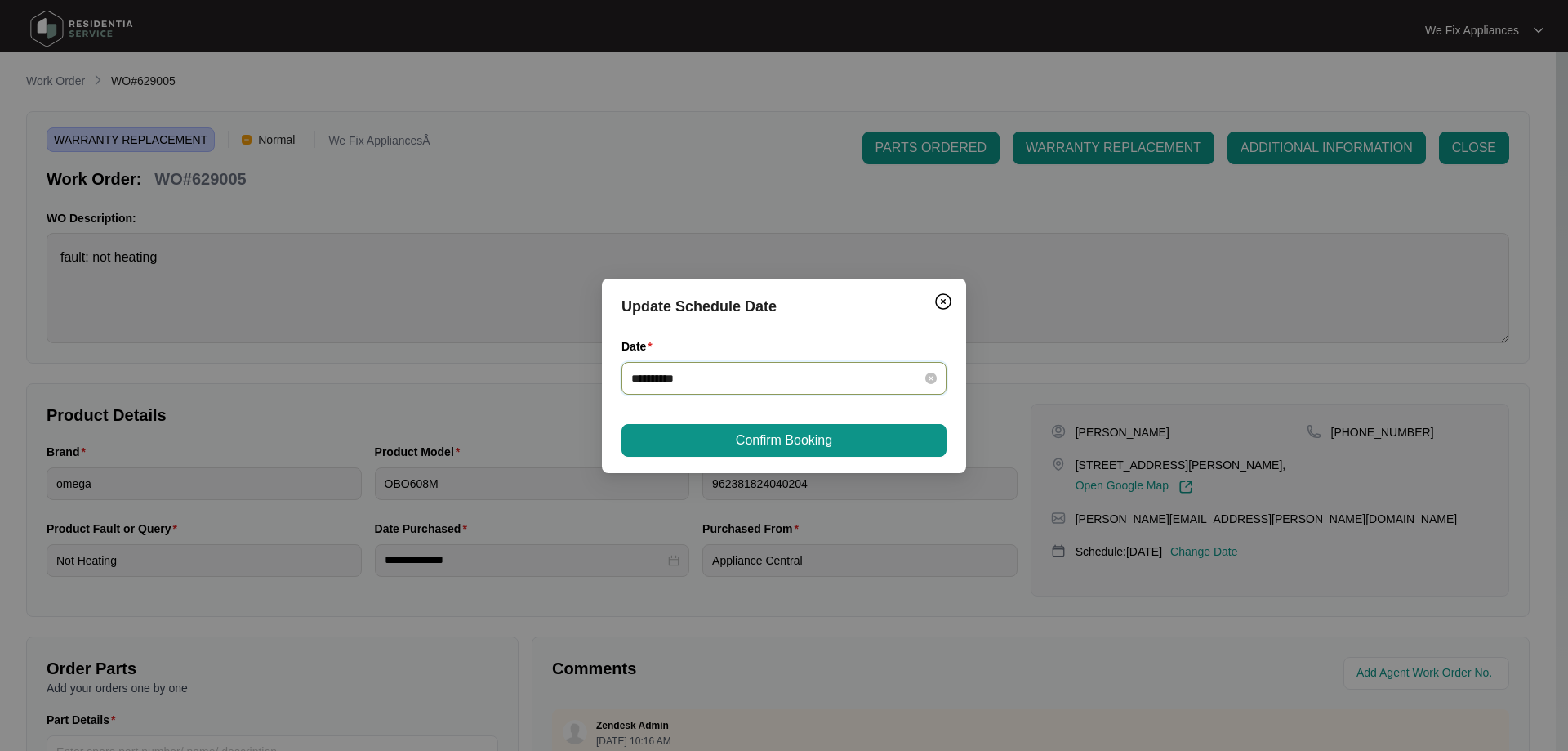
click at [802, 373] on input "**********" at bounding box center [774, 378] width 286 height 18
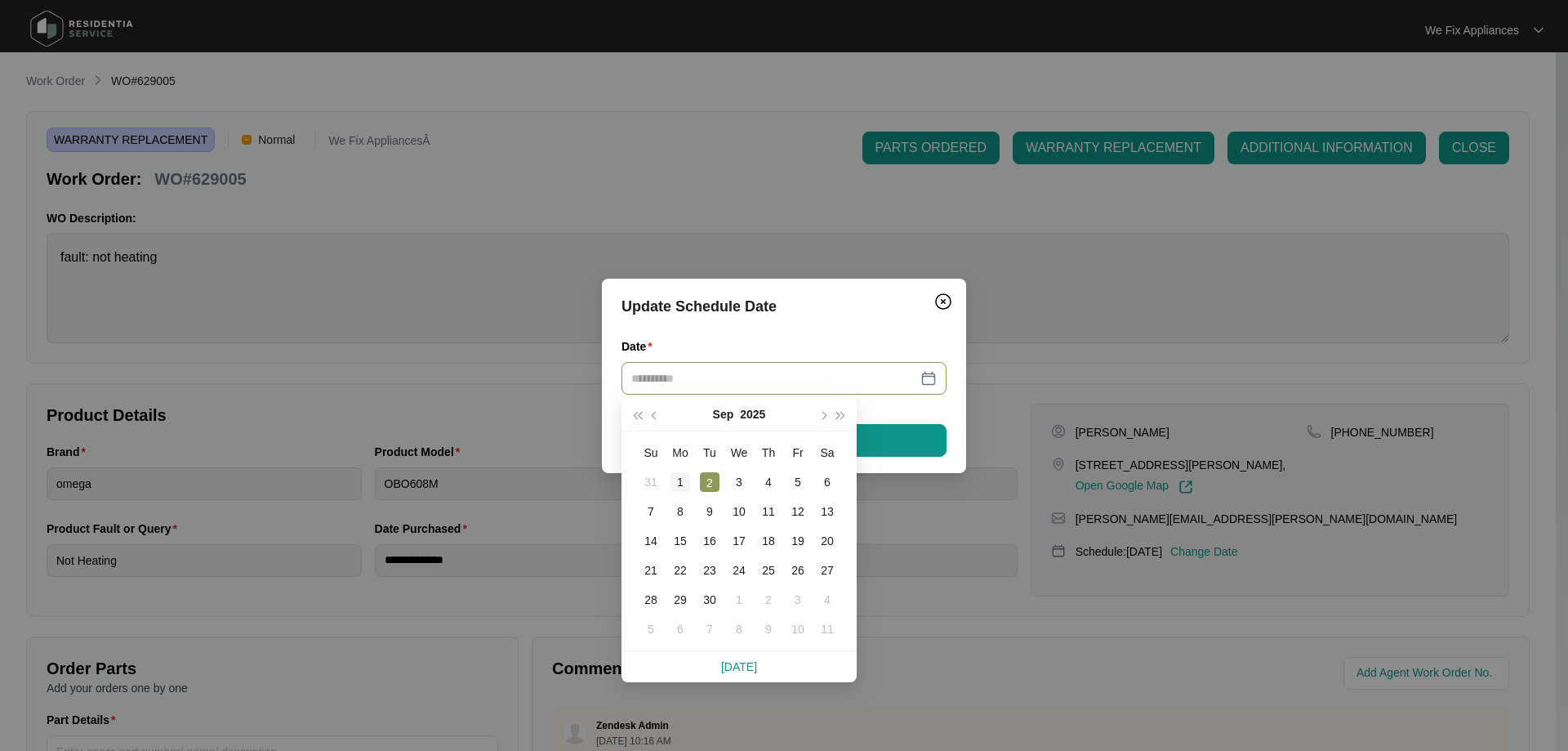
type input "**********"
click at [684, 477] on div "1" at bounding box center [680, 482] width 20 height 20
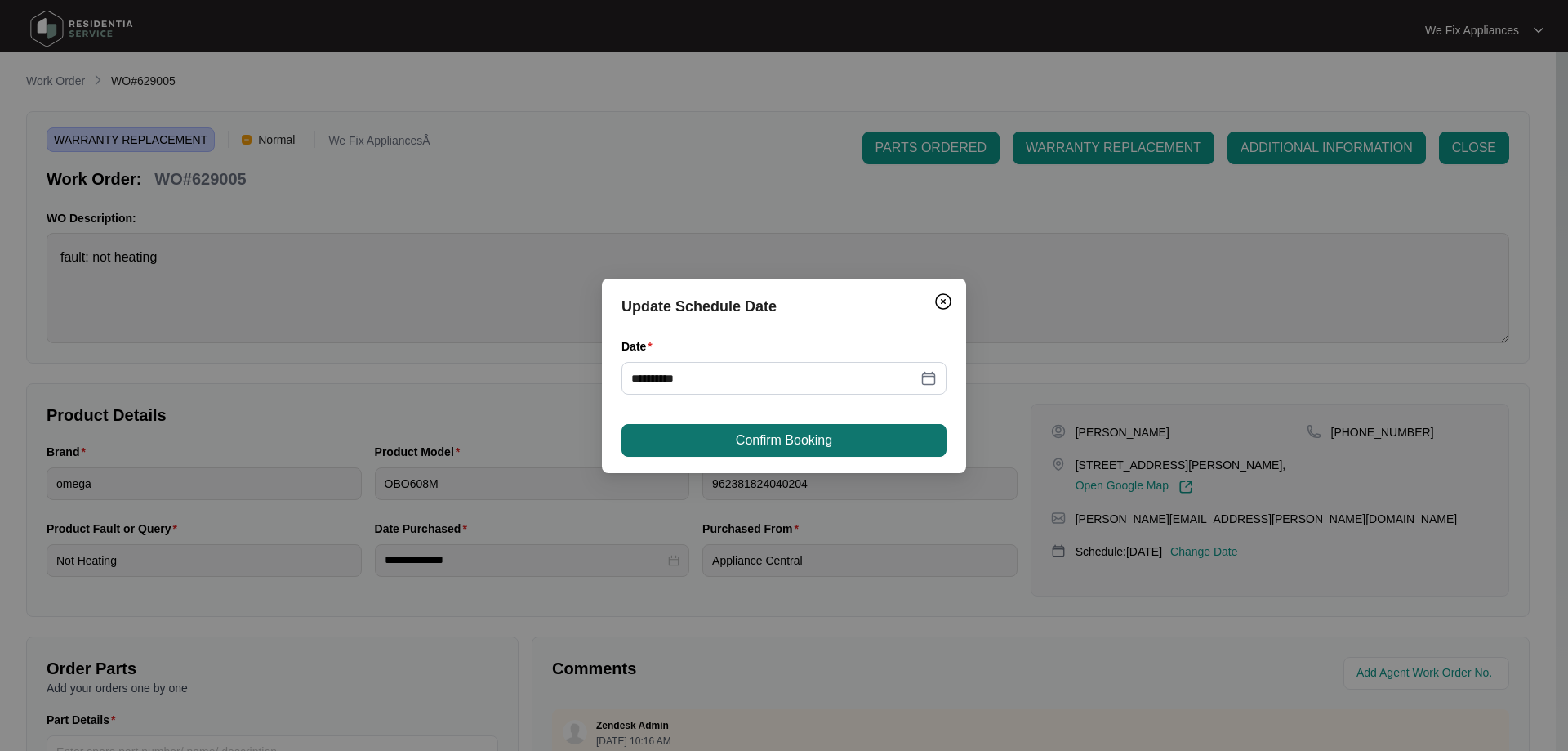
click at [725, 436] on button "Confirm Booking" at bounding box center [784, 440] width 325 height 33
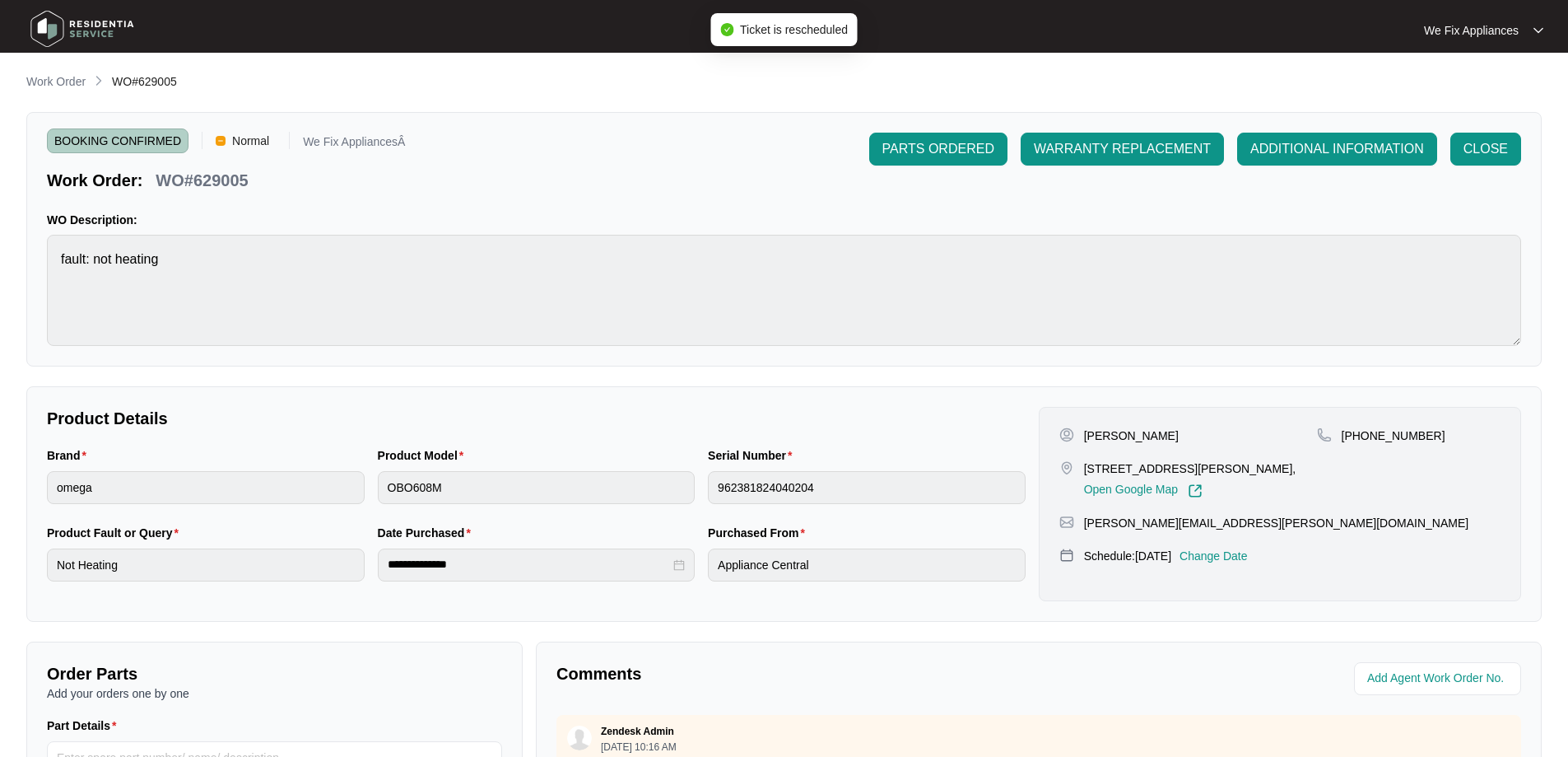
click at [88, 36] on img at bounding box center [82, 29] width 115 height 50
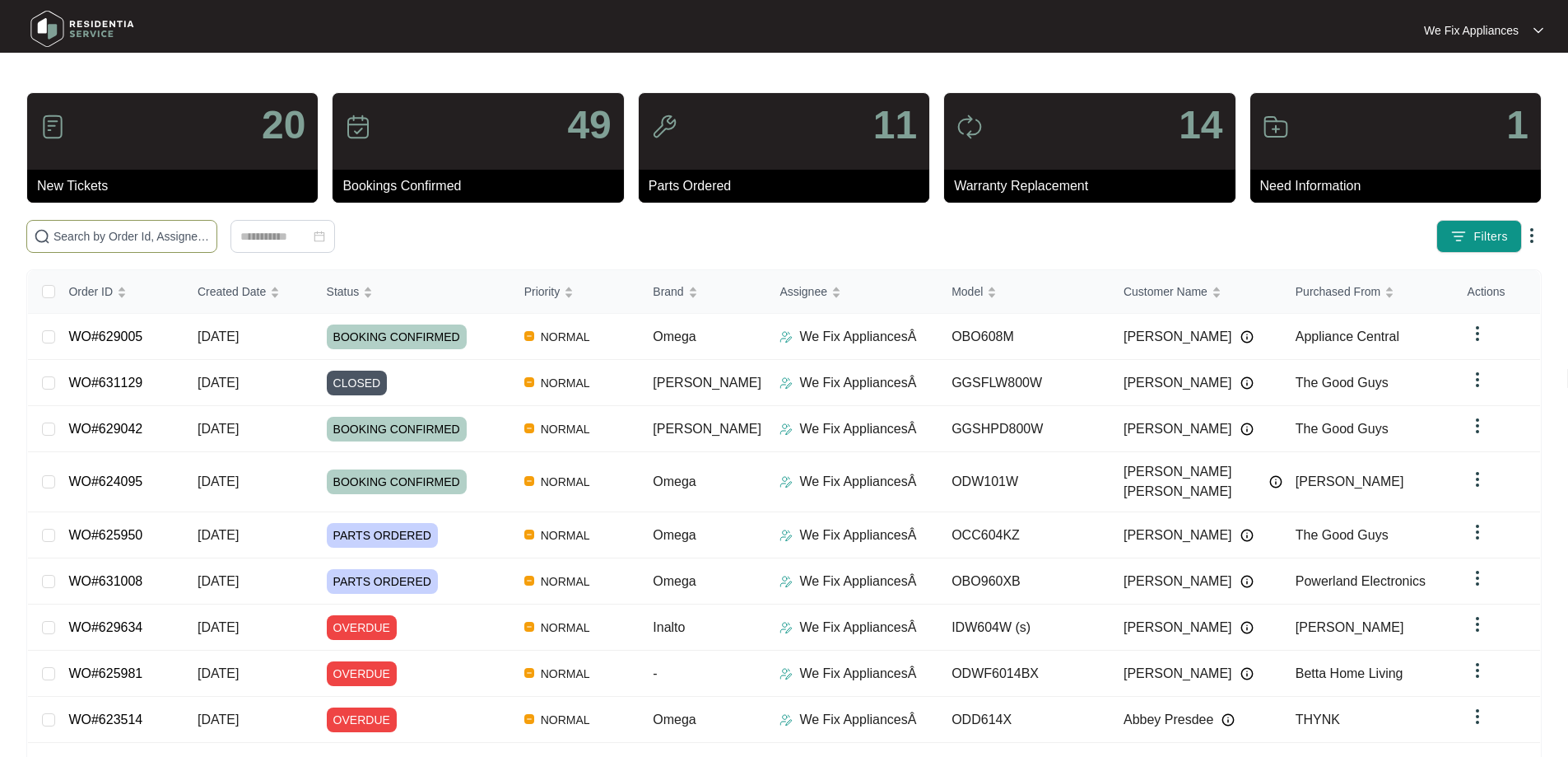
paste input "633256"
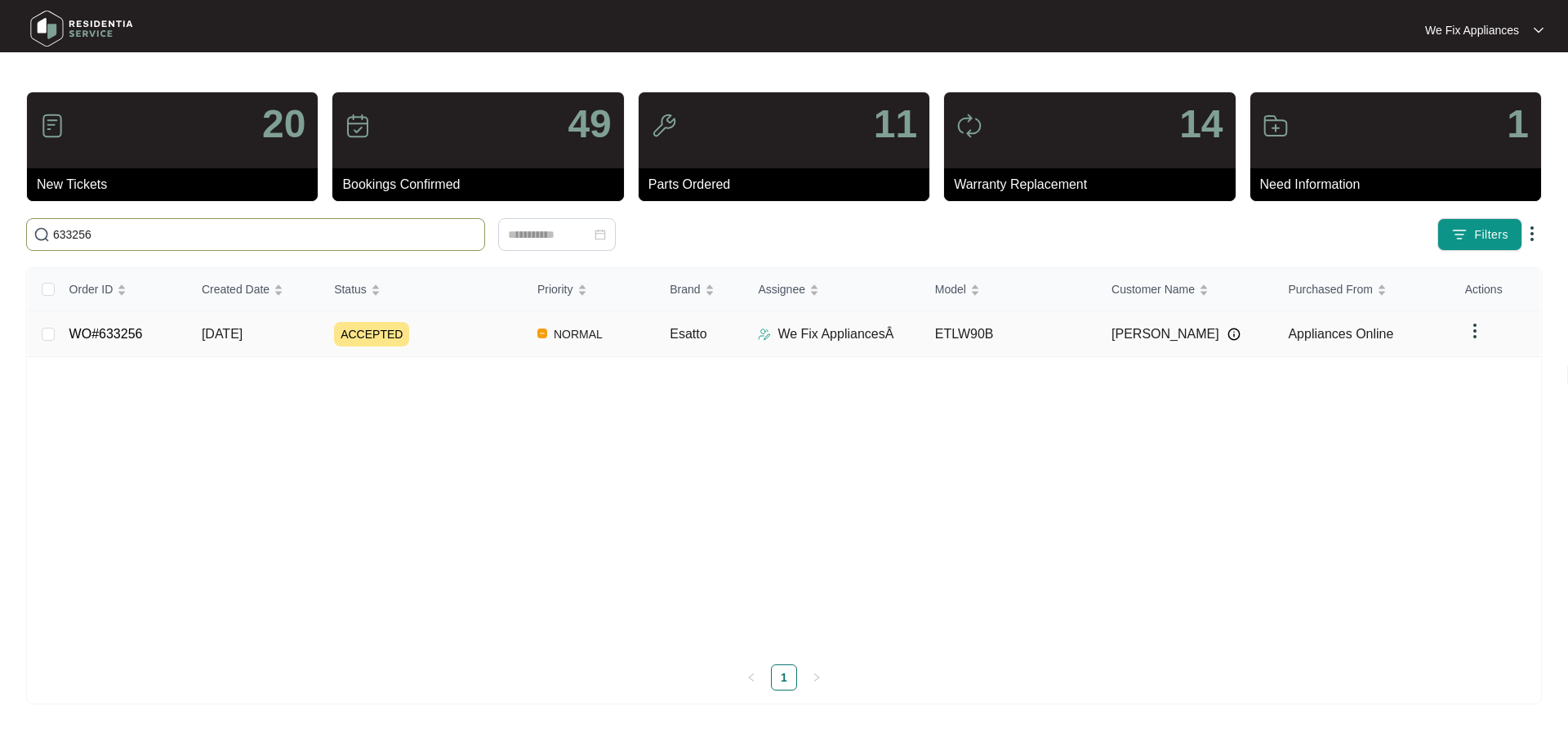
type input "633256"
click at [102, 339] on link "WO#633256" at bounding box center [107, 333] width 74 height 14
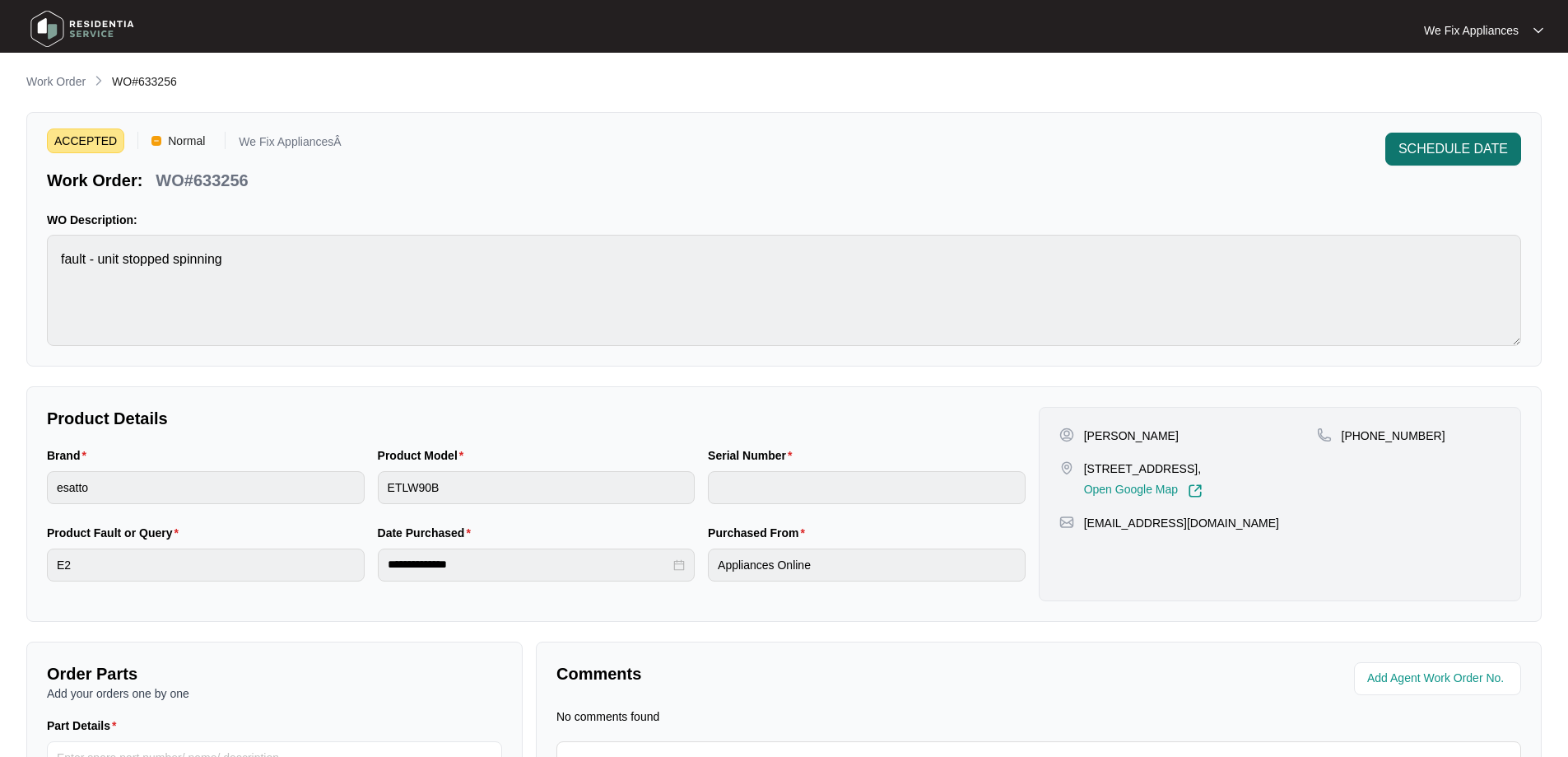
click at [1496, 146] on span "SCHEDULE DATE" at bounding box center [1453, 149] width 109 height 20
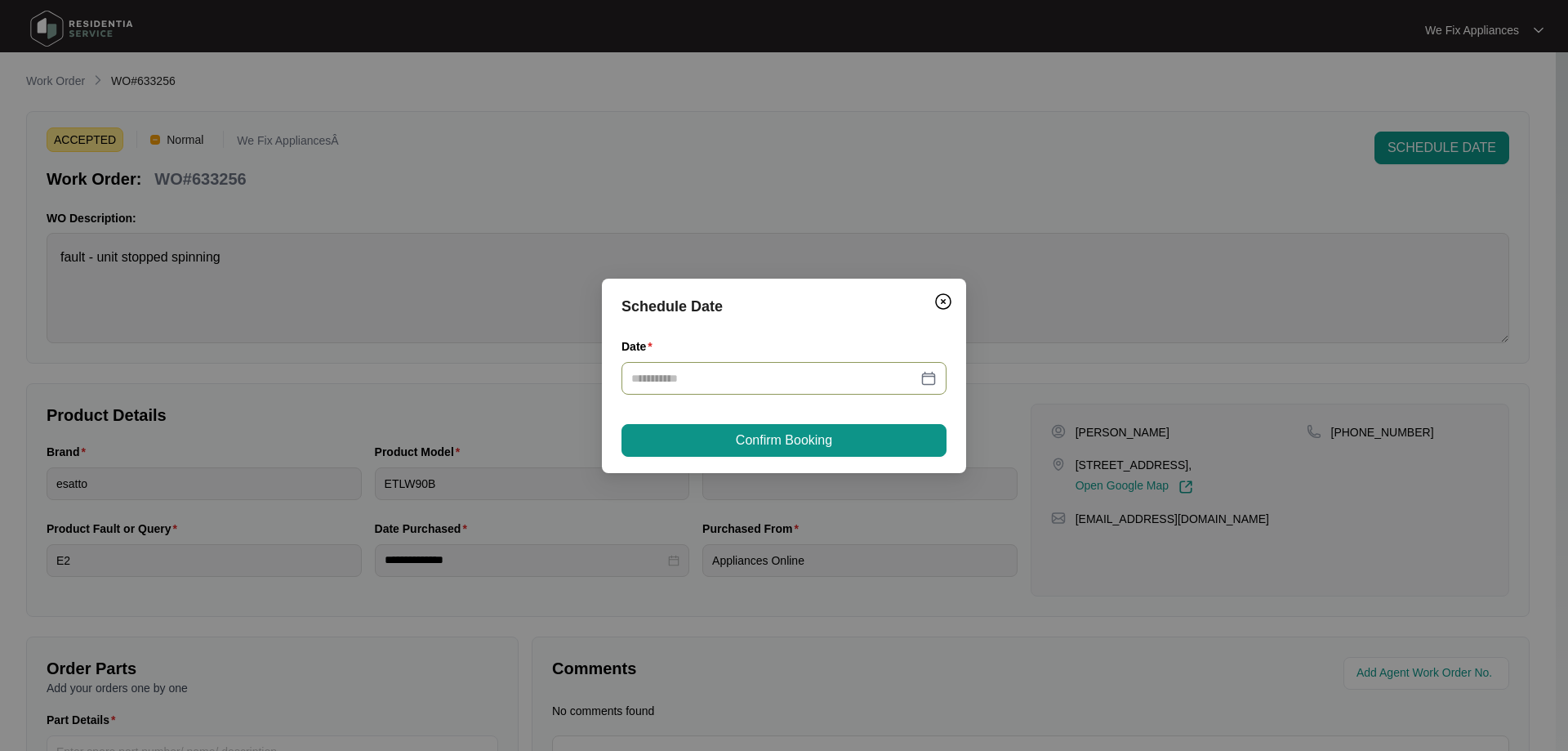
click at [793, 377] on input "Date" at bounding box center [774, 378] width 286 height 18
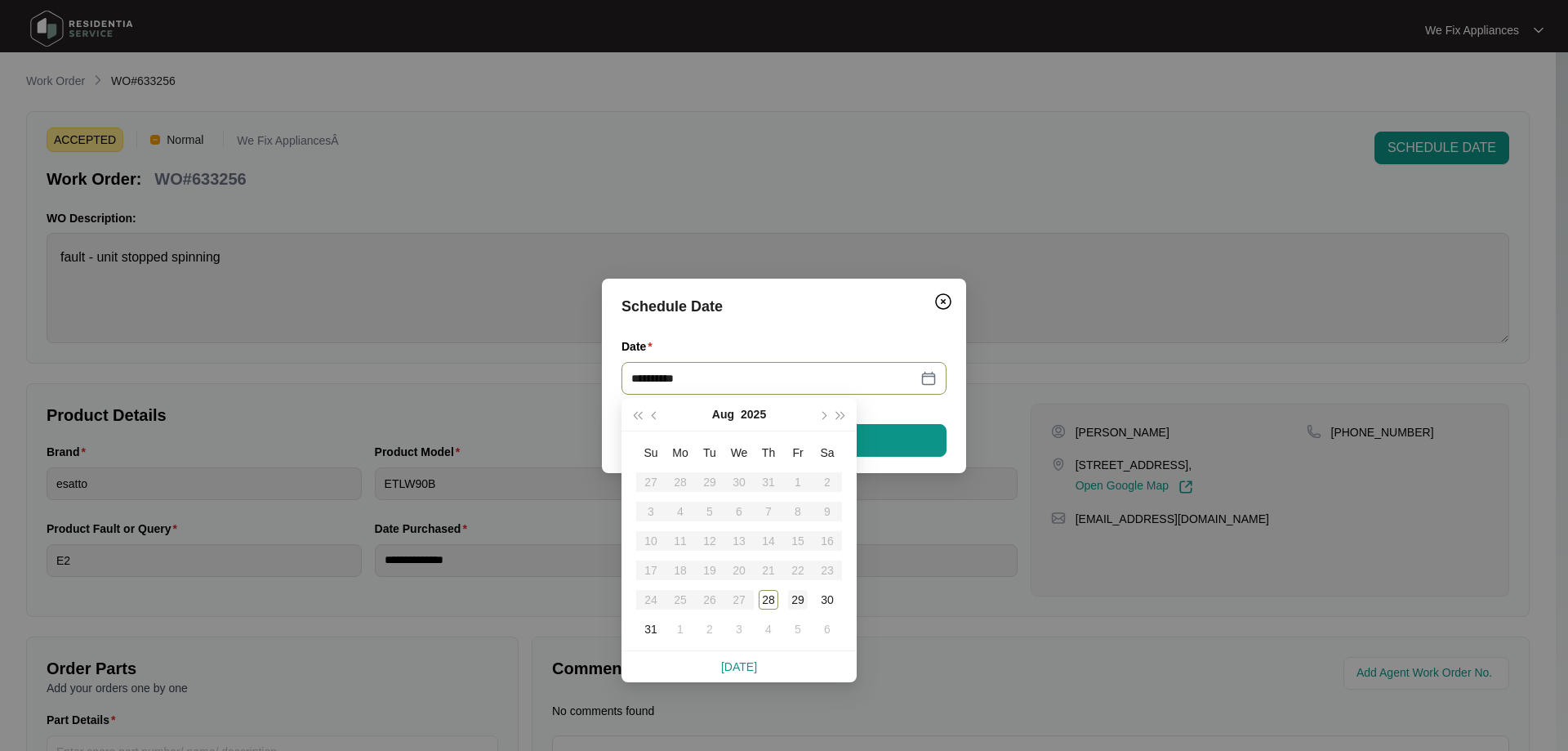
type input "**********"
click at [798, 606] on div "29" at bounding box center [798, 599] width 20 height 20
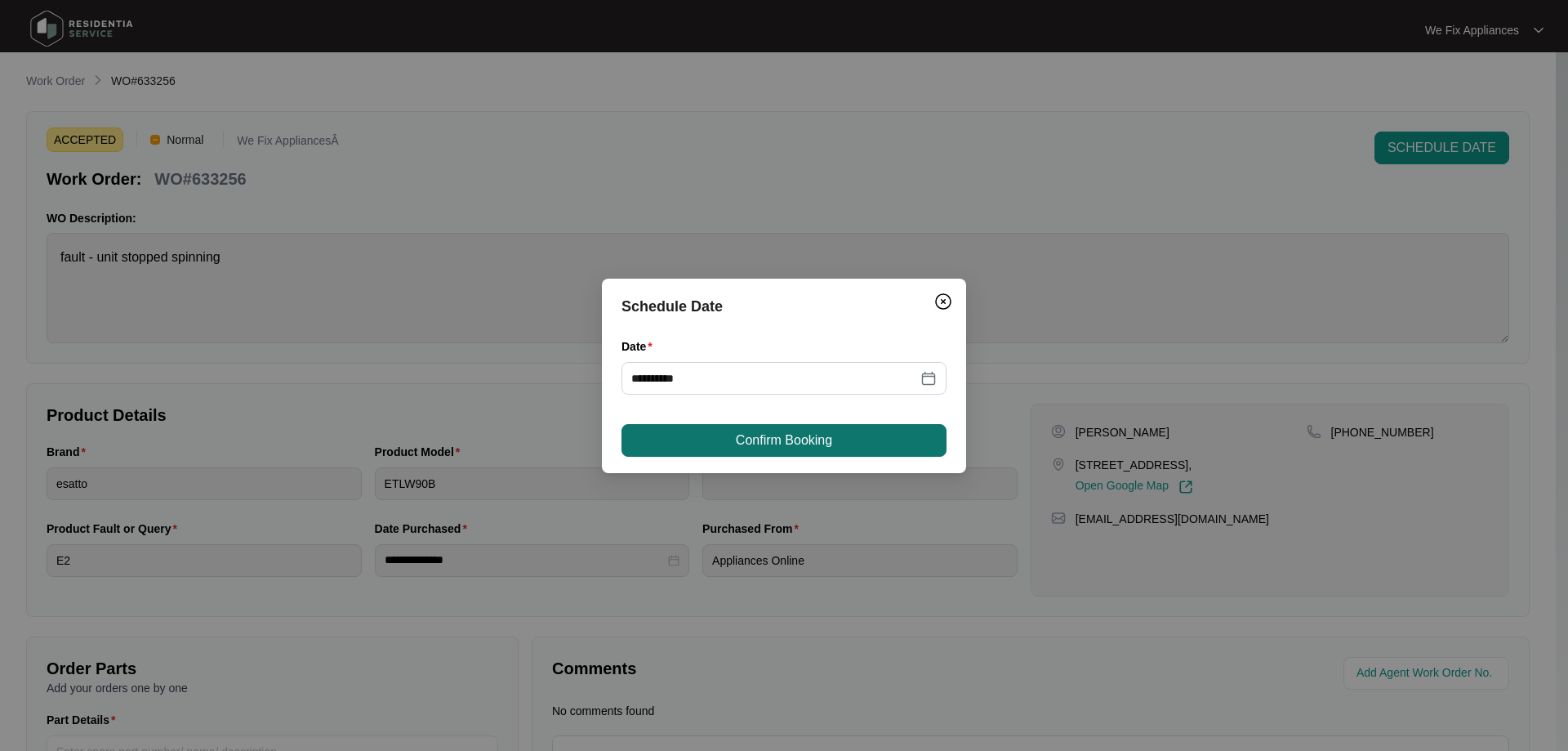
click at [809, 425] on button "Confirm Booking" at bounding box center [784, 440] width 325 height 33
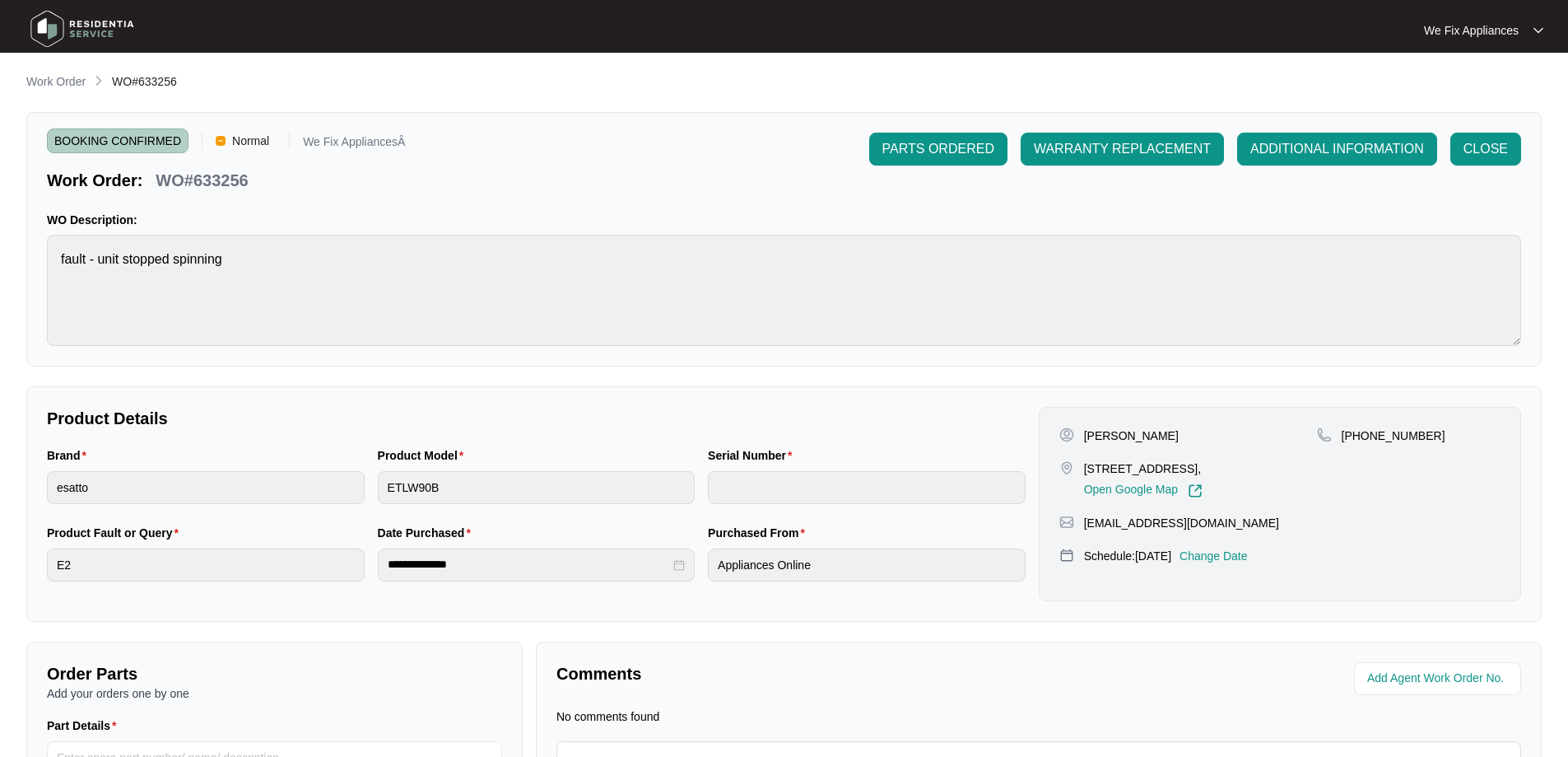
click at [107, 35] on img at bounding box center [82, 29] width 115 height 50
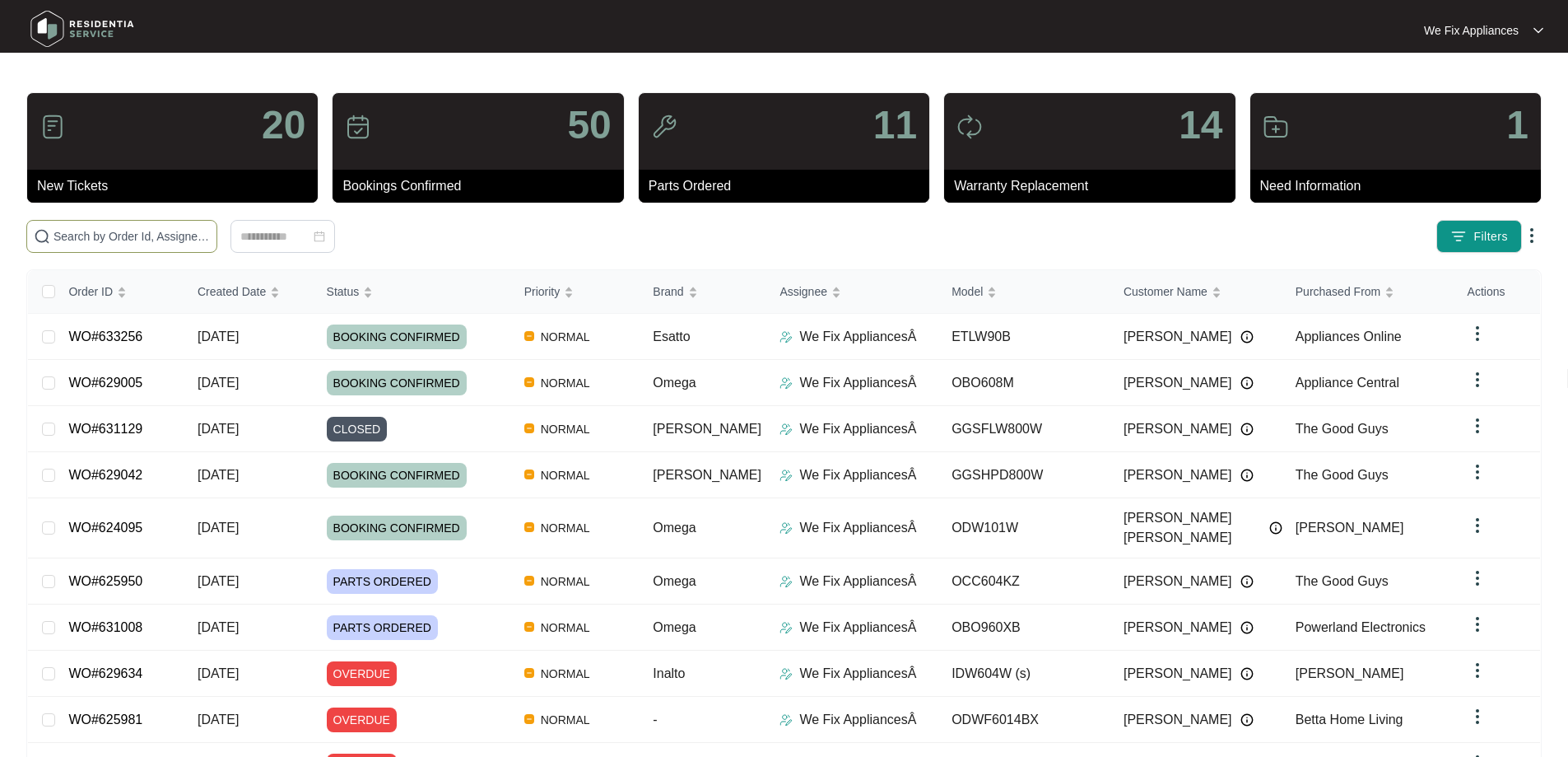
paste input "633406"
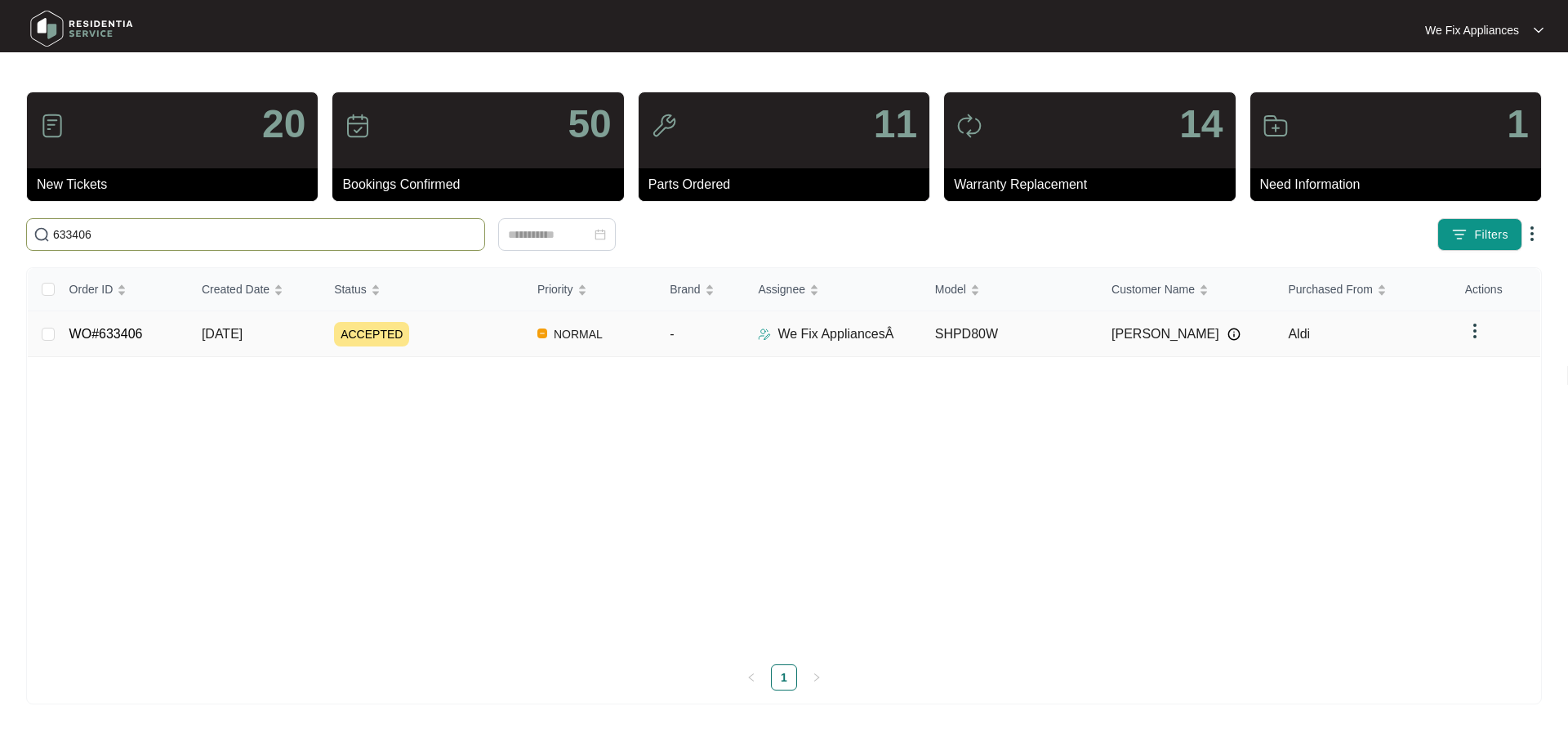
type input "633406"
click at [114, 337] on link "WO#633406" at bounding box center [107, 333] width 74 height 14
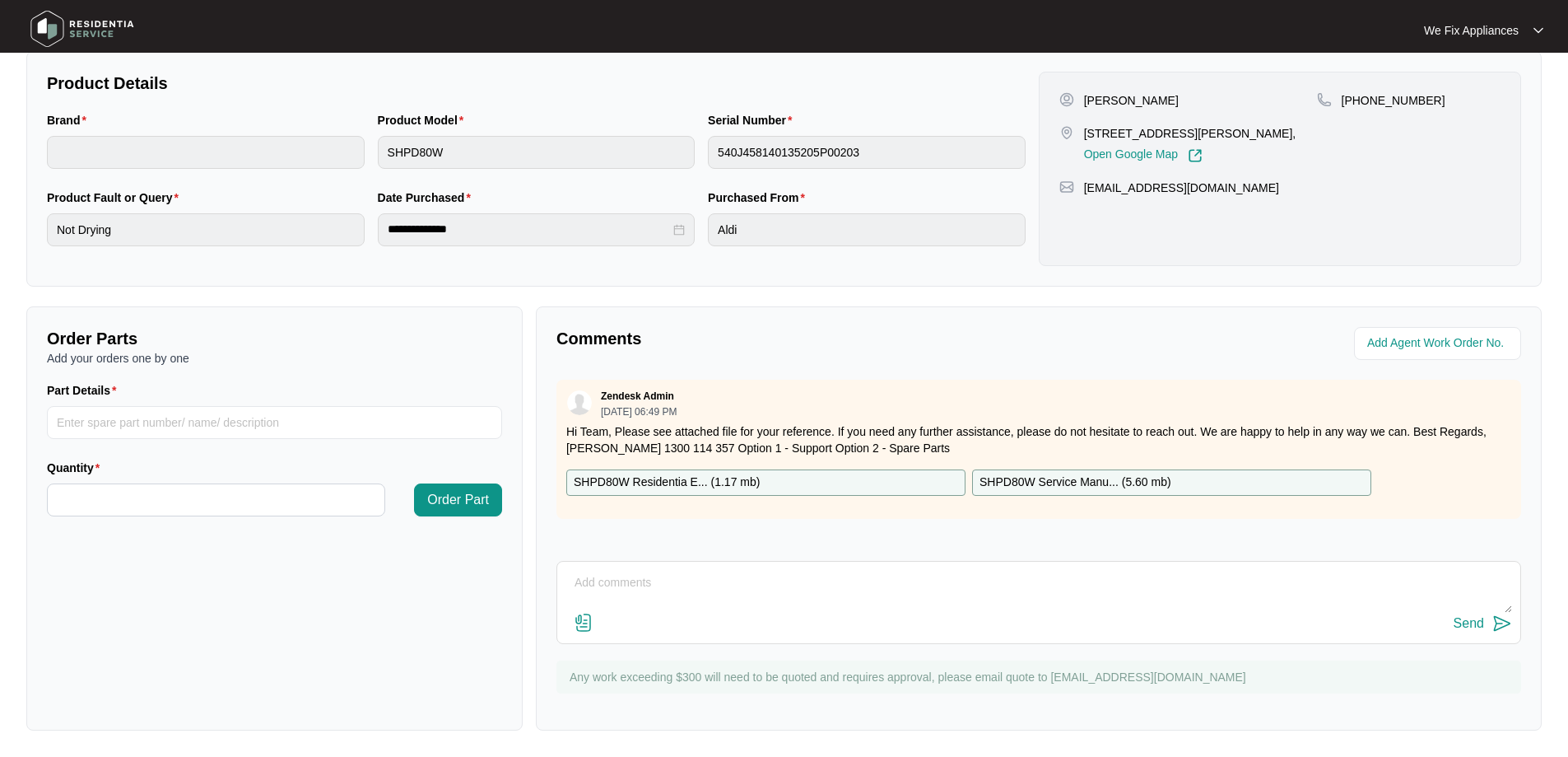
scroll to position [336, 0]
click at [881, 585] on textarea at bounding box center [1038, 591] width 947 height 43
type textarea "Hi team just fyi - left msg for customer"
click at [1468, 620] on div "Send" at bounding box center [1468, 623] width 31 height 15
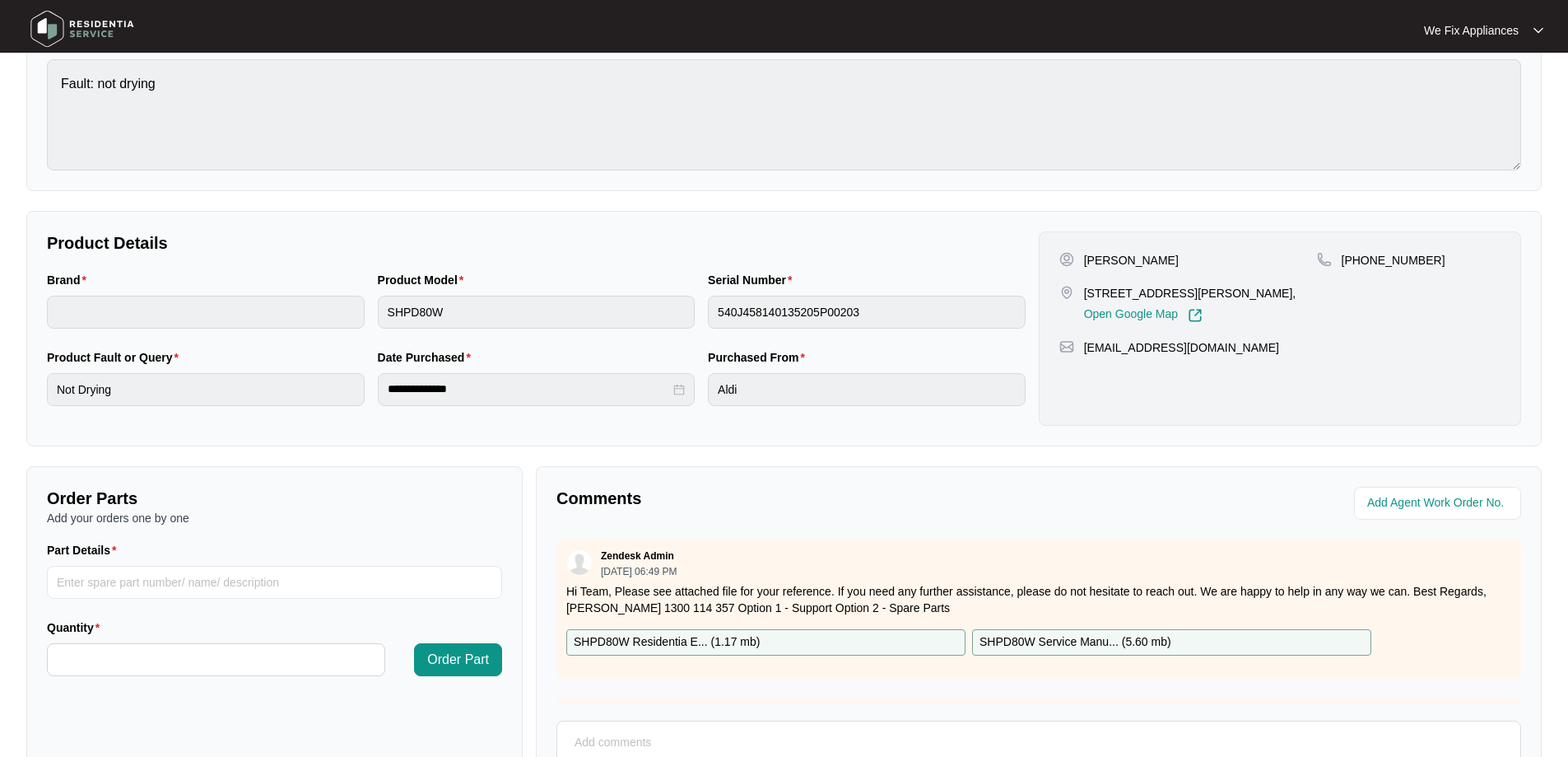
scroll to position [7, 0]
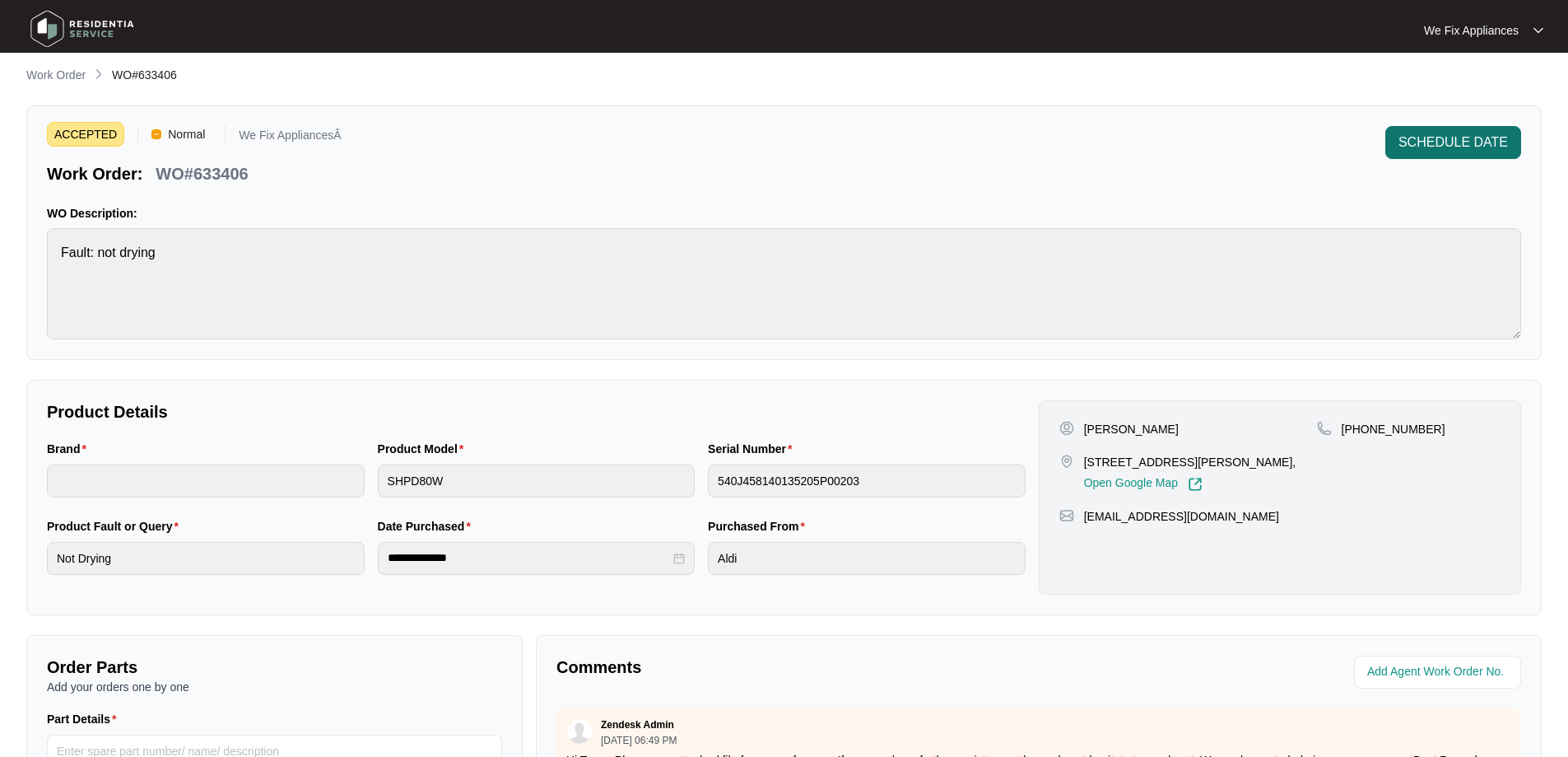
click at [1433, 136] on span "SCHEDULE DATE" at bounding box center [1453, 142] width 109 height 20
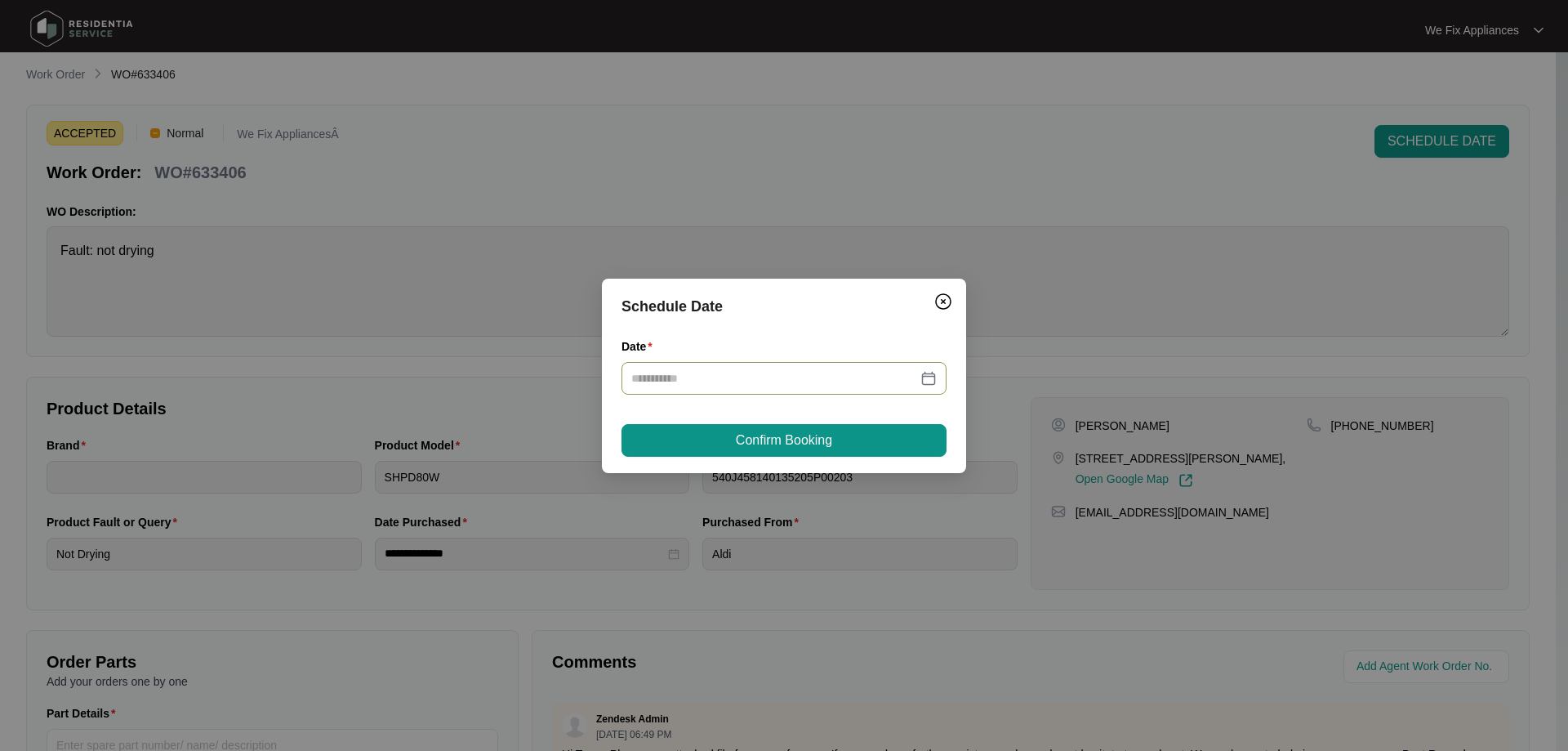
drag, startPoint x: 687, startPoint y: 363, endPoint x: 680, endPoint y: 383, distance: 21.2
click at [686, 363] on div at bounding box center [784, 378] width 325 height 33
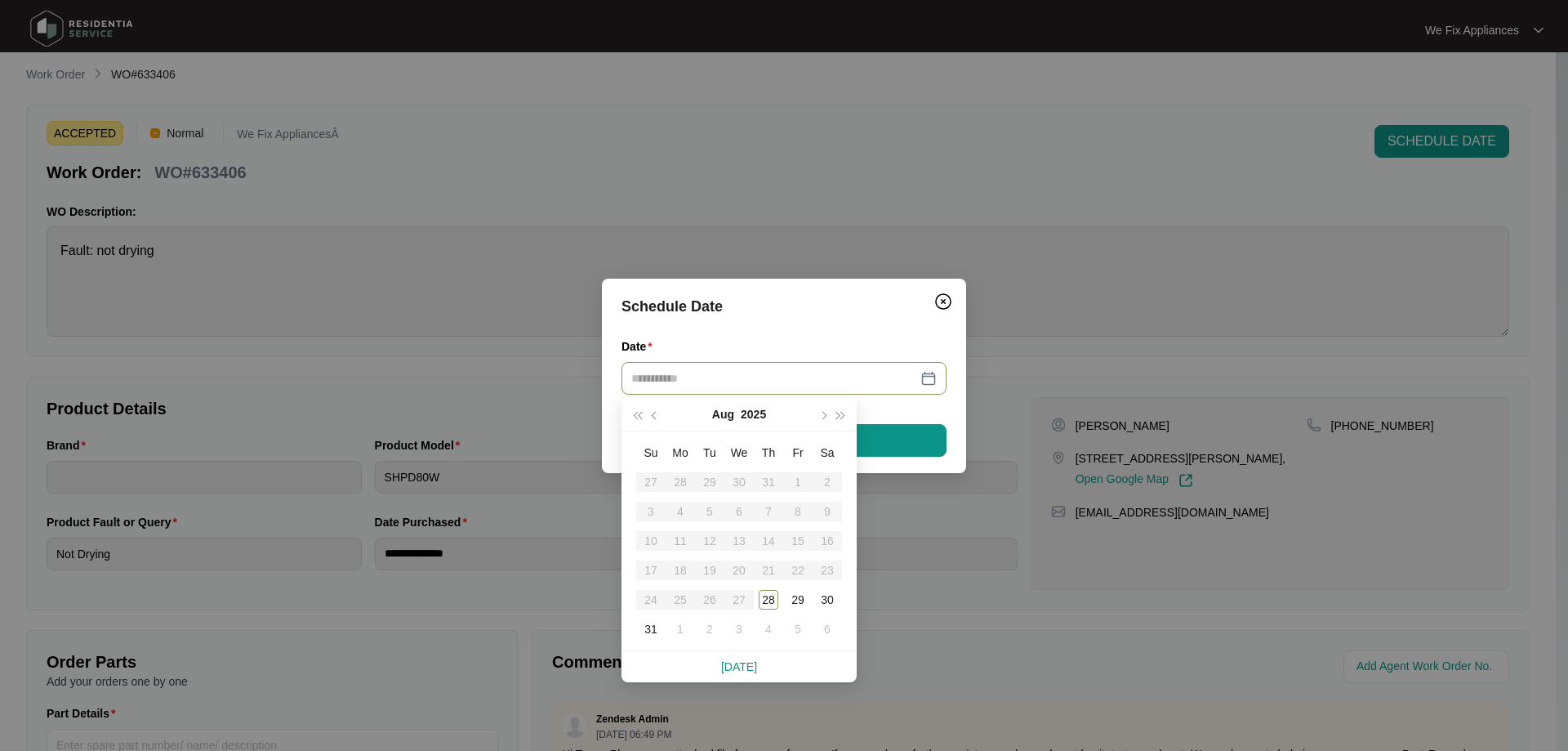
drag, startPoint x: 679, startPoint y: 390, endPoint x: 669, endPoint y: 406, distance: 18.9
click at [679, 391] on div at bounding box center [784, 378] width 325 height 33
type input "**********"
click at [800, 603] on div "29" at bounding box center [798, 599] width 20 height 20
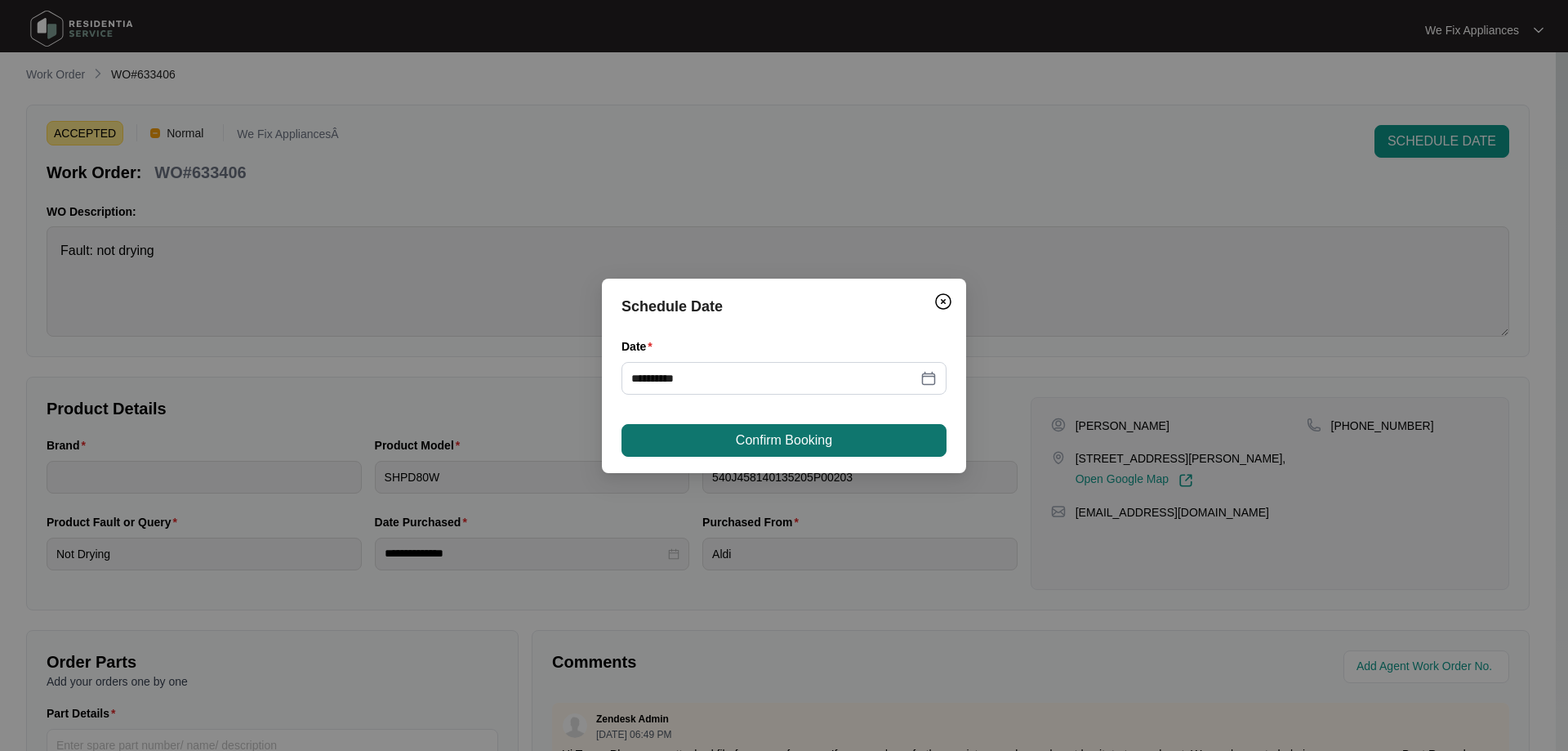
click at [825, 439] on span "Confirm Booking" at bounding box center [784, 440] width 97 height 20
